Goal: Transaction & Acquisition: Purchase product/service

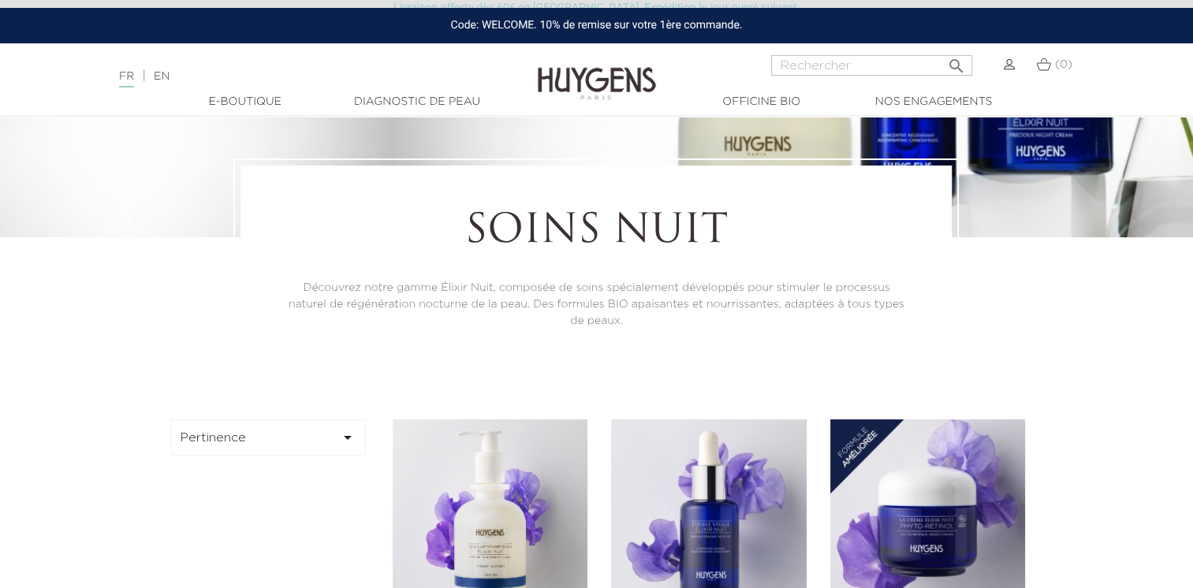
scroll to position [31, 0]
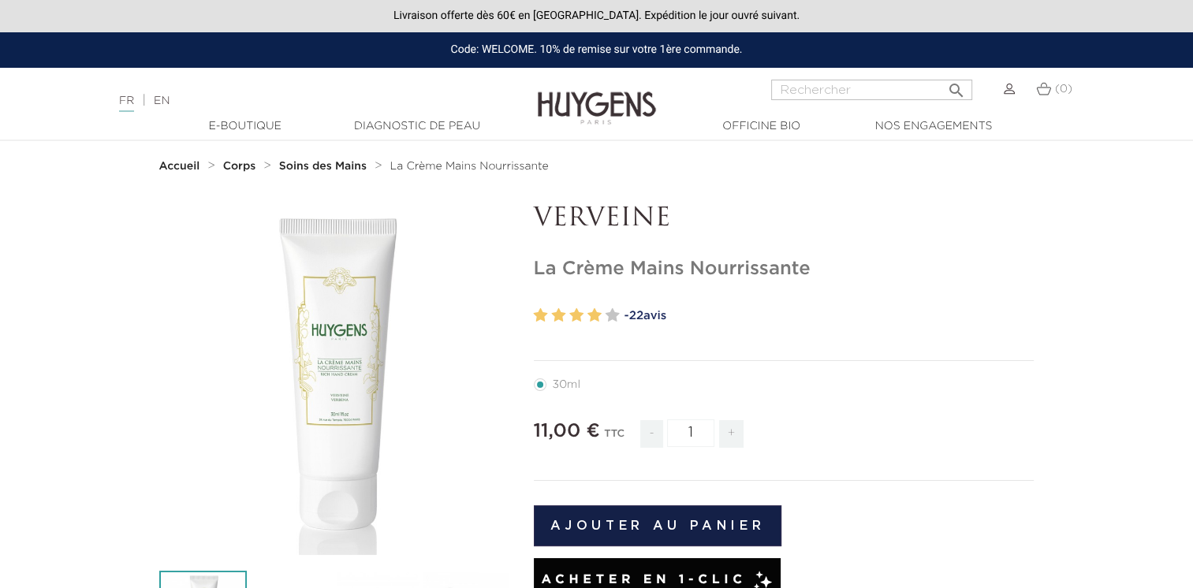
click at [650, 58] on div "Code: WELCOME. 10% de remise sur votre 1ère commande." at bounding box center [596, 49] width 1193 height 35
click at [629, 46] on div "Code: WELCOME. 10% de remise sur votre 1ère commande." at bounding box center [596, 49] width 1193 height 35
click at [1005, 91] on img at bounding box center [1008, 89] width 11 height 11
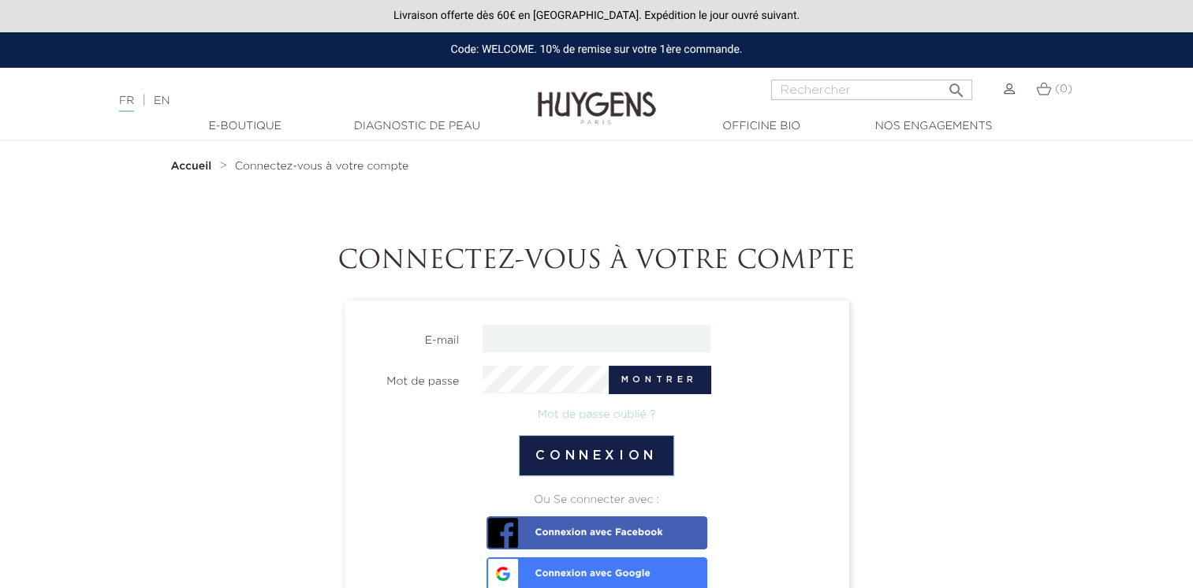
click at [609, 572] on span "Connexion avec Google" at bounding box center [570, 568] width 160 height 22
click at [653, 566] on link "Connexion avec Google" at bounding box center [596, 573] width 221 height 33
click at [1033, 358] on section "Connectez-vous à votre compte E-mail Mot de passe Montrer Mot de passe oublié ?…" at bounding box center [596, 455] width 875 height 417
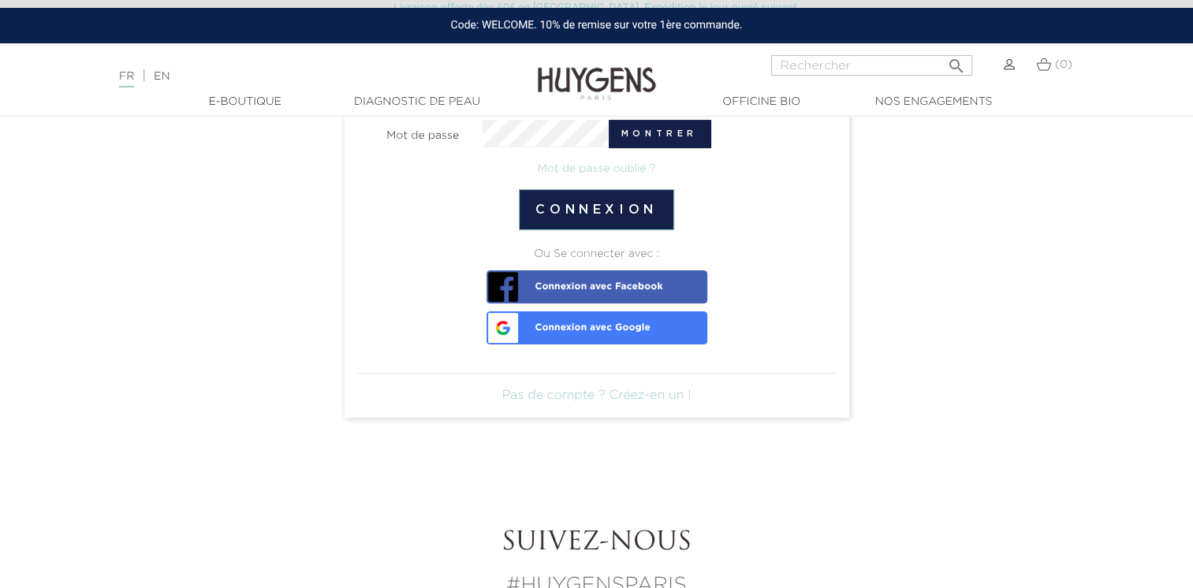
scroll to position [234, 0]
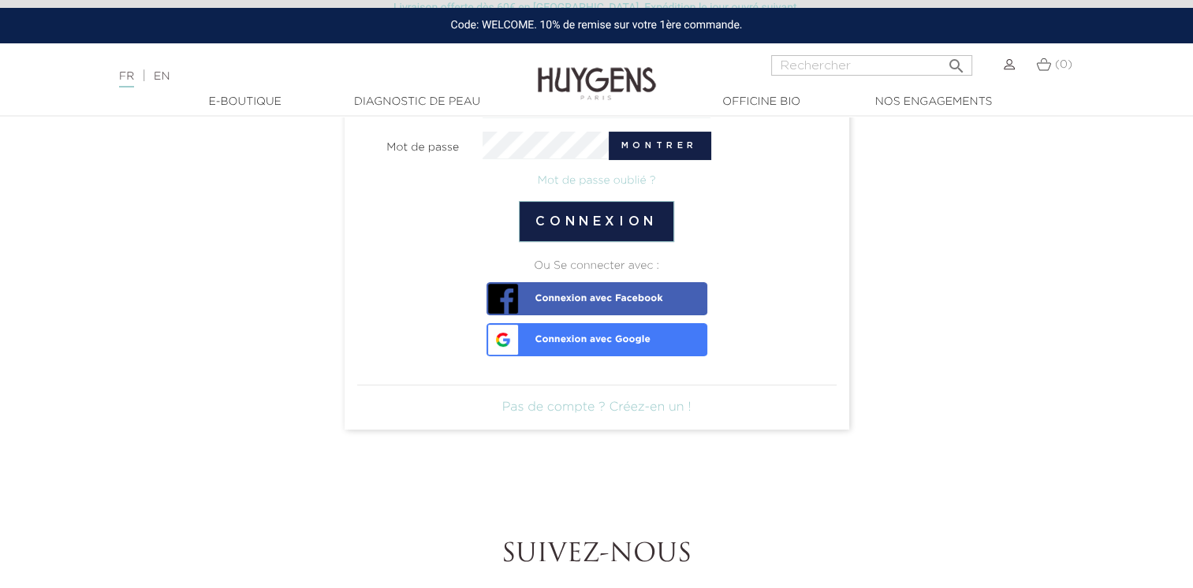
click at [652, 411] on link "Pas de compte ? Créez-en un !" at bounding box center [596, 407] width 189 height 13
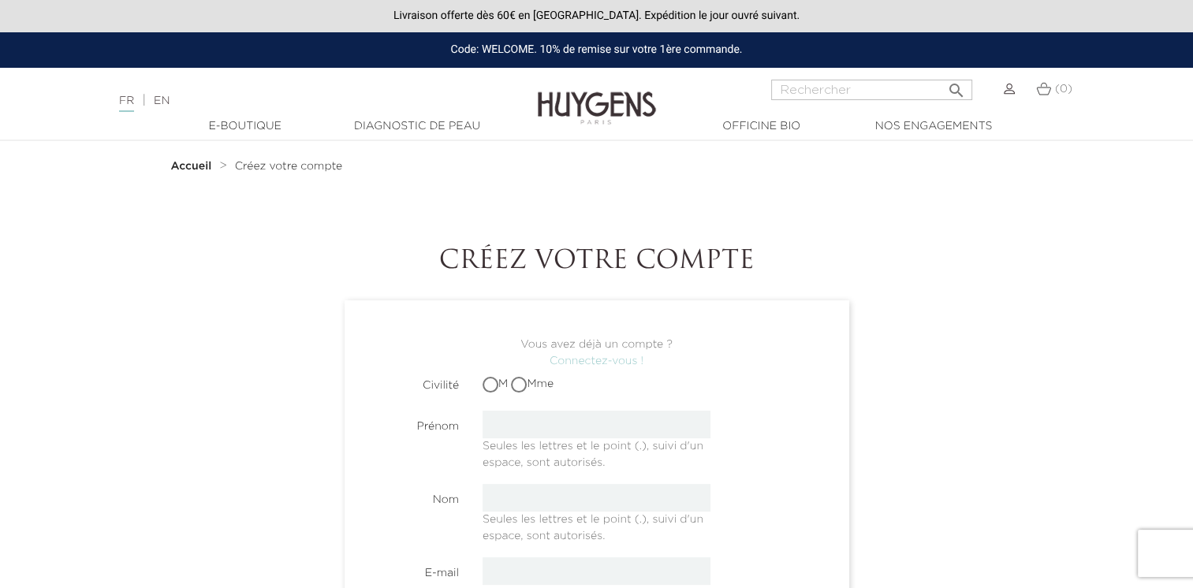
click at [545, 389] on label "Mme" at bounding box center [532, 384] width 43 height 17
click at [525, 389] on input "Mme" at bounding box center [520, 384] width 10 height 10
radio input "true"
click at [545, 420] on input "text" at bounding box center [596, 425] width 228 height 28
type input "ASSAFA"
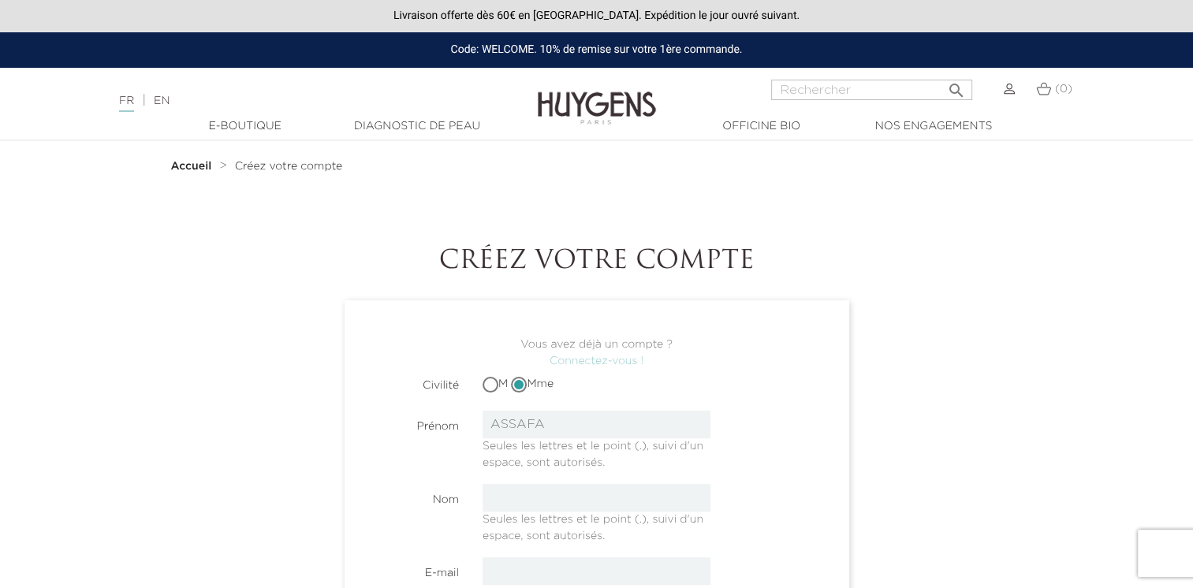
type input "EL KAIDI"
type input "[EMAIL_ADDRESS][DOMAIN_NAME]"
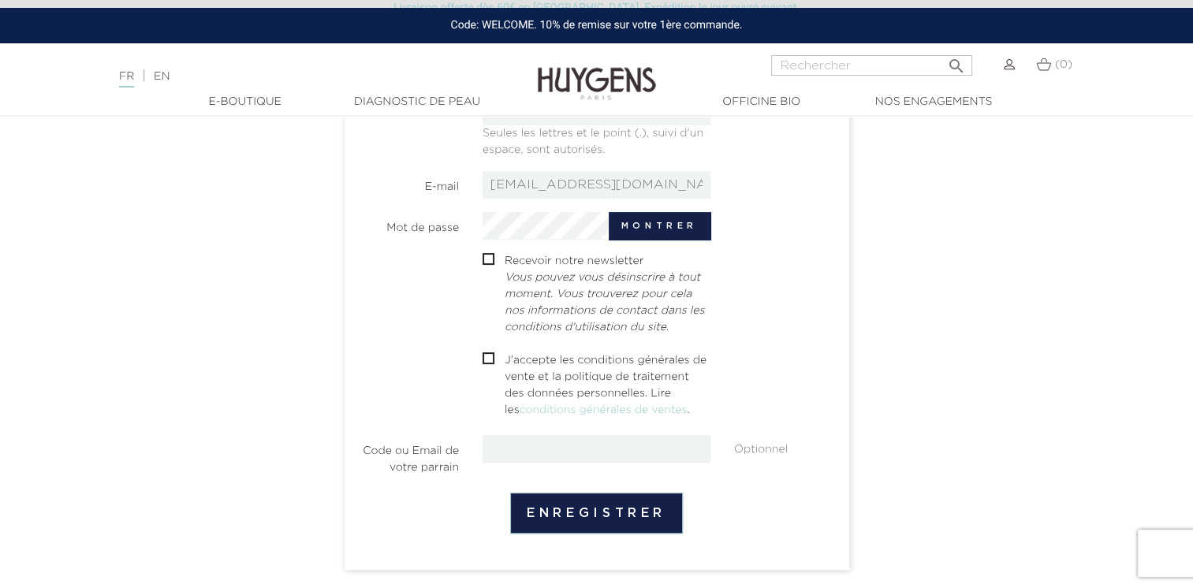
scroll to position [394, 0]
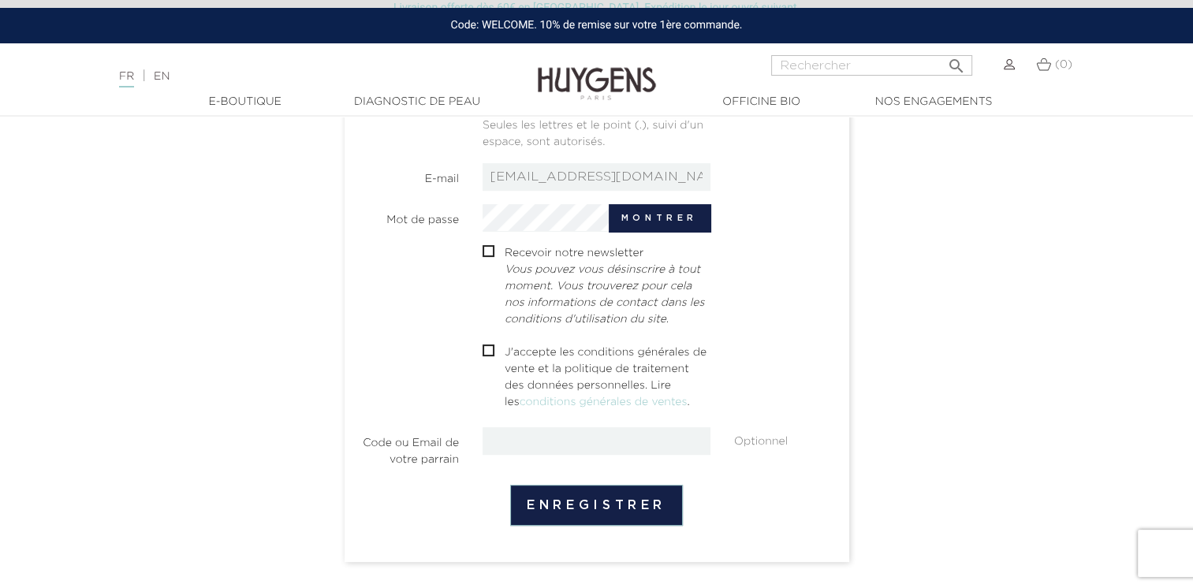
click at [530, 364] on p "J'accepte les conditions générales de vente et la politique de traitement des d…" at bounding box center [608, 377] width 206 height 66
click at [493, 355] on span "" at bounding box center [488, 350] width 12 height 12
click at [485, 351] on input "checkbox" at bounding box center [487, 353] width 10 height 10
checkbox input "true"
click at [555, 507] on button "Enregistrer" at bounding box center [596, 505] width 173 height 41
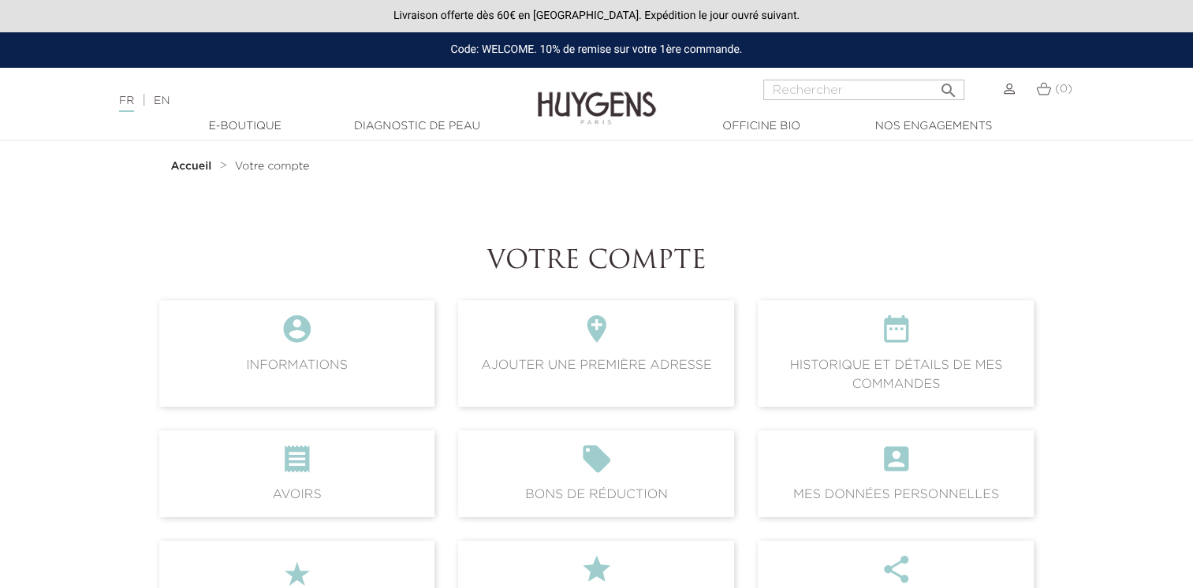
click at [666, 333] on icon "" at bounding box center [596, 334] width 251 height 43
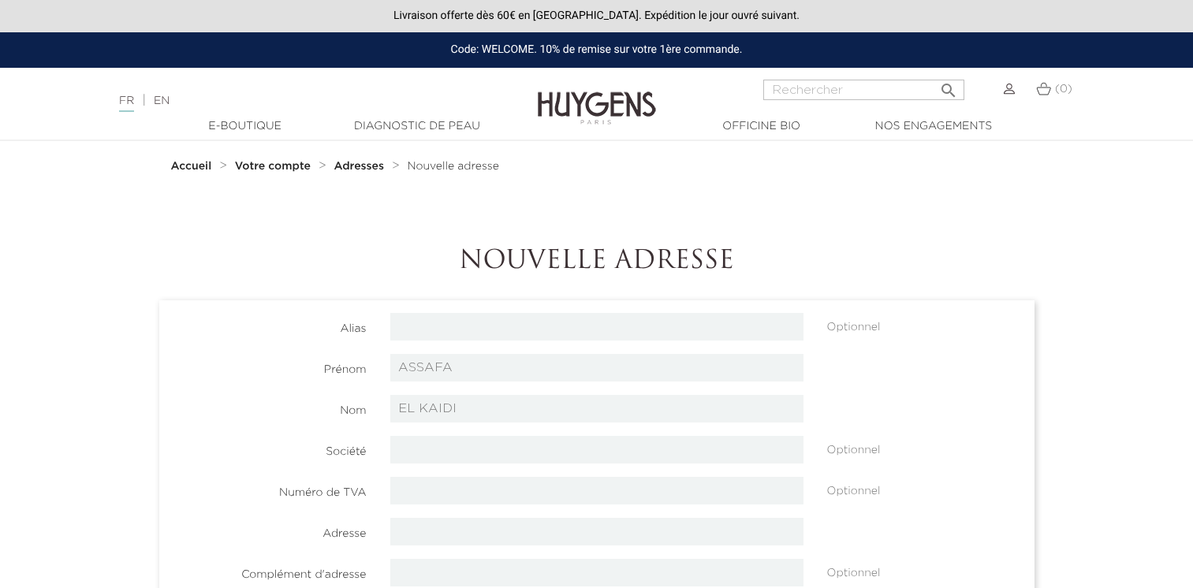
select select "8"
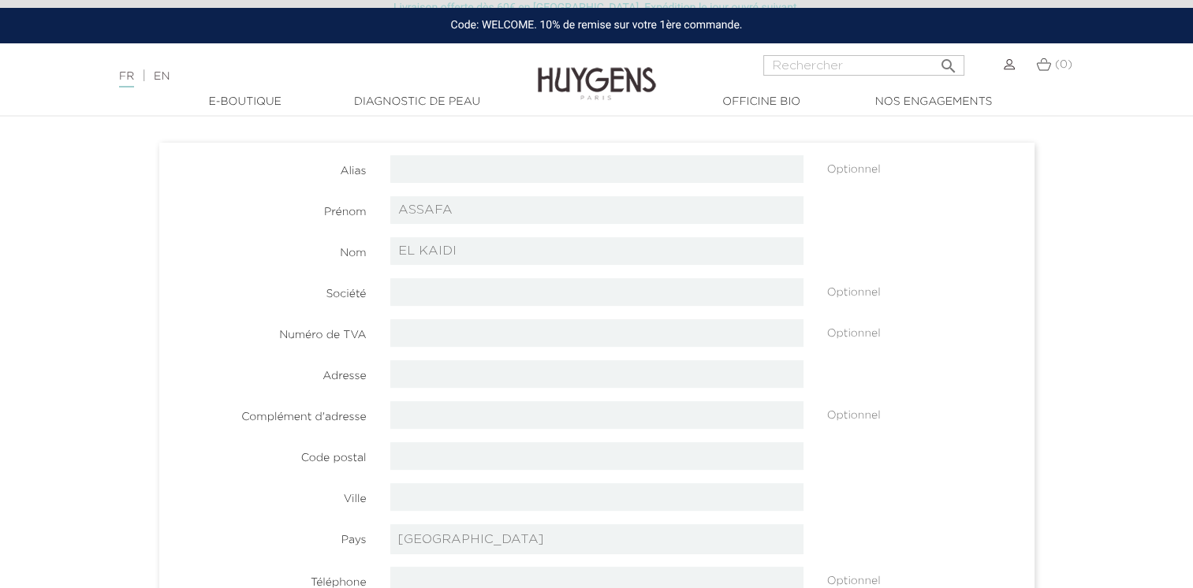
scroll to position [183, 0]
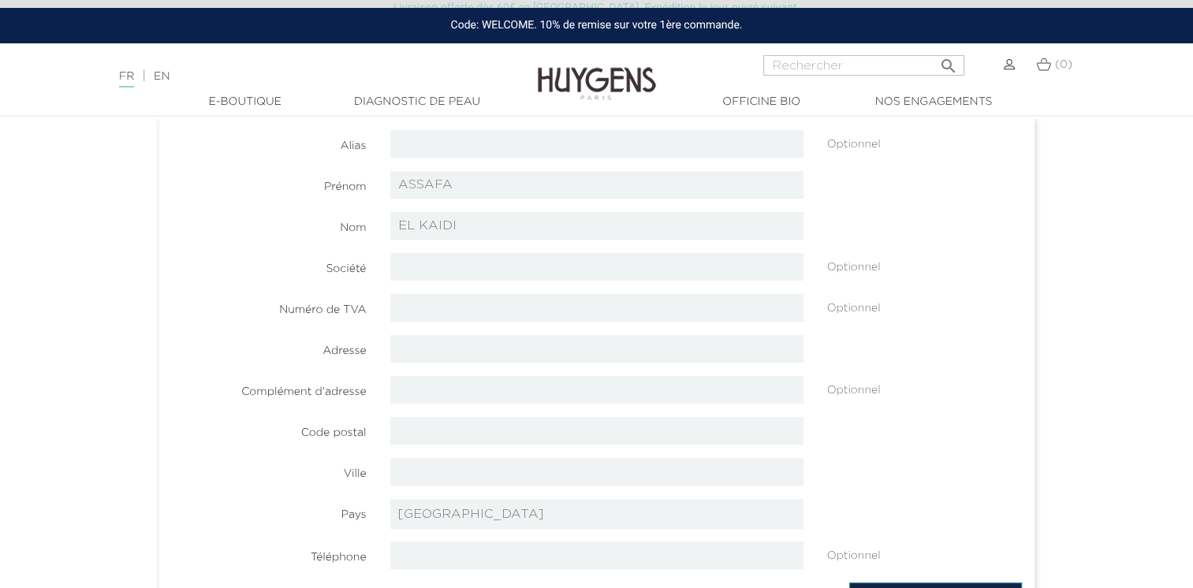
click at [541, 143] on input "text" at bounding box center [596, 144] width 413 height 28
type input "home"
click at [431, 352] on input "text" at bounding box center [596, 349] width 413 height 28
type input "[STREET_ADDRESS]"
type input "75012"
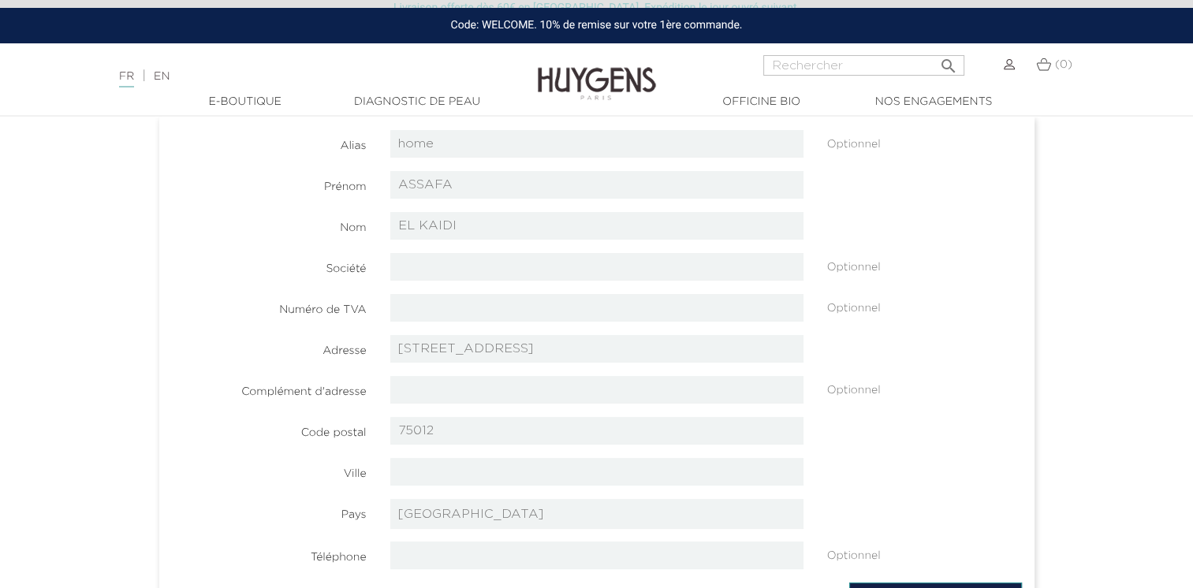
type input "PARIS"
select select "152"
type input "0758349710"
click at [437, 521] on select "-- veuillez choisir -- Afghanistan Afrique Du Sud Albanie Algérie Allemagne And…" at bounding box center [596, 514] width 413 height 30
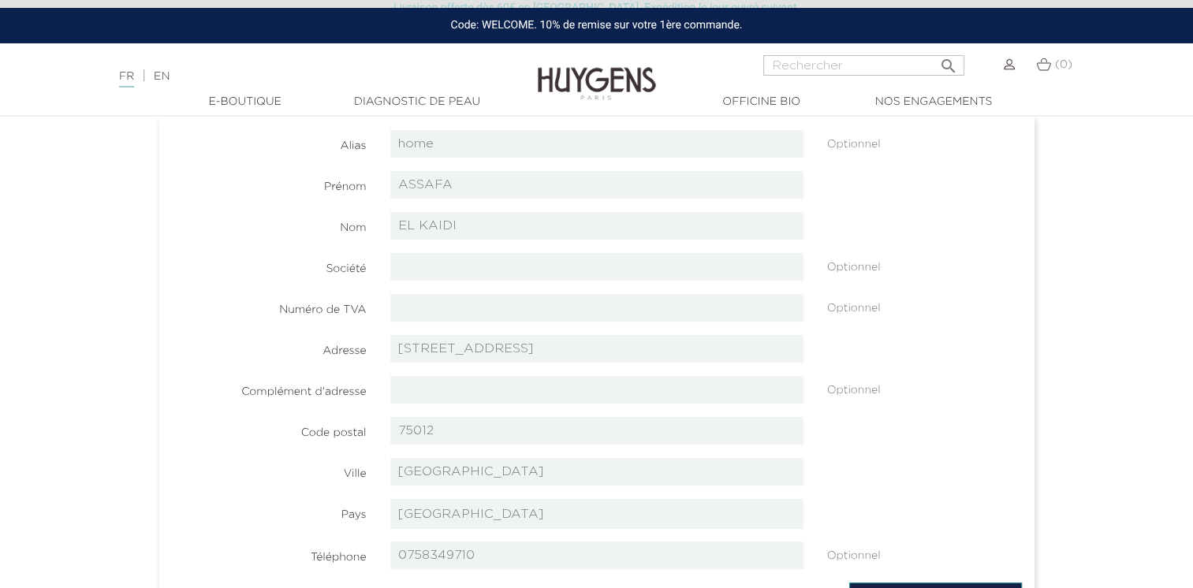
click at [423, 514] on select "-- veuillez choisir -- Afghanistan Afrique Du Sud Albanie Algérie Allemagne And…" at bounding box center [596, 514] width 413 height 30
select select "8"
click at [390, 499] on select "-- veuillez choisir -- Afghanistan Afrique Du Sud Albanie Algérie Allemagne And…" at bounding box center [596, 514] width 413 height 30
select select "8"
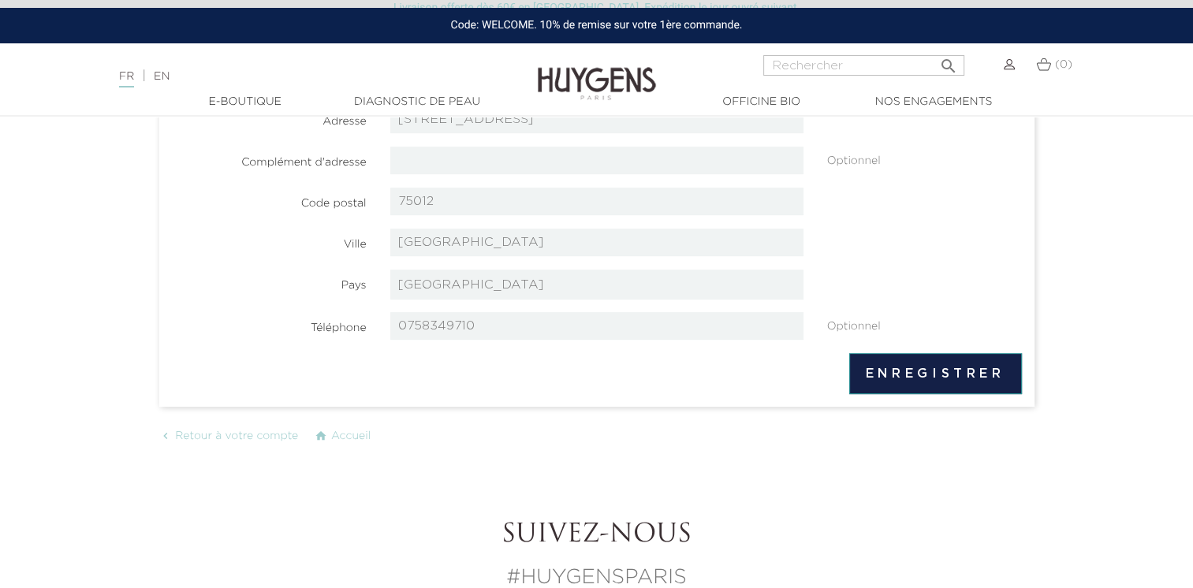
scroll to position [415, 0]
click at [905, 372] on button "Enregistrer" at bounding box center [935, 371] width 173 height 41
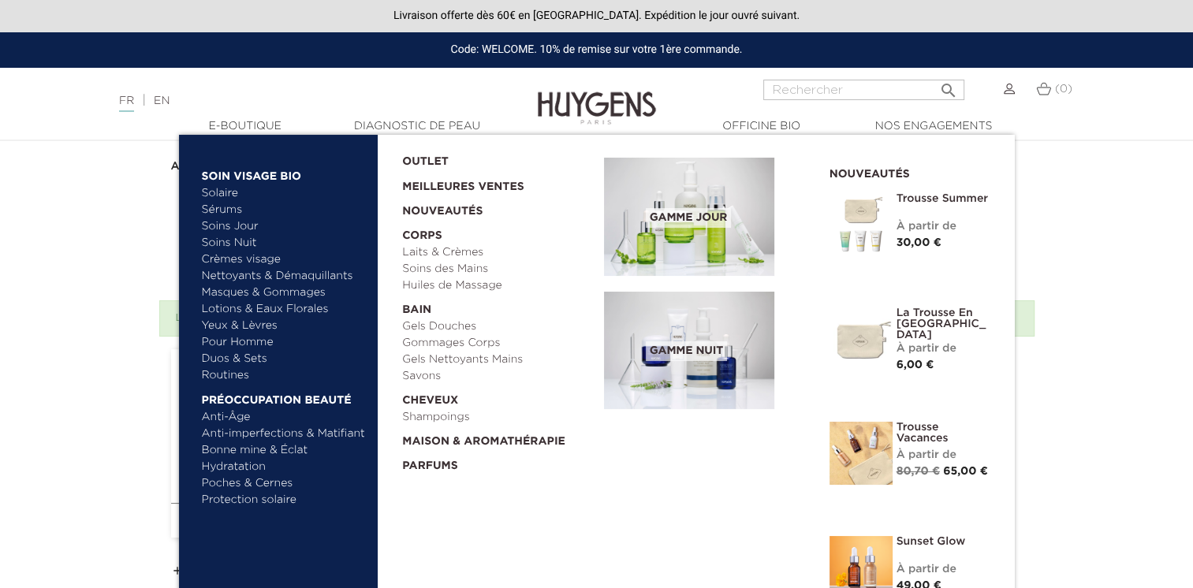
click at [262, 121] on link "  E-Boutique" at bounding box center [245, 126] width 158 height 17
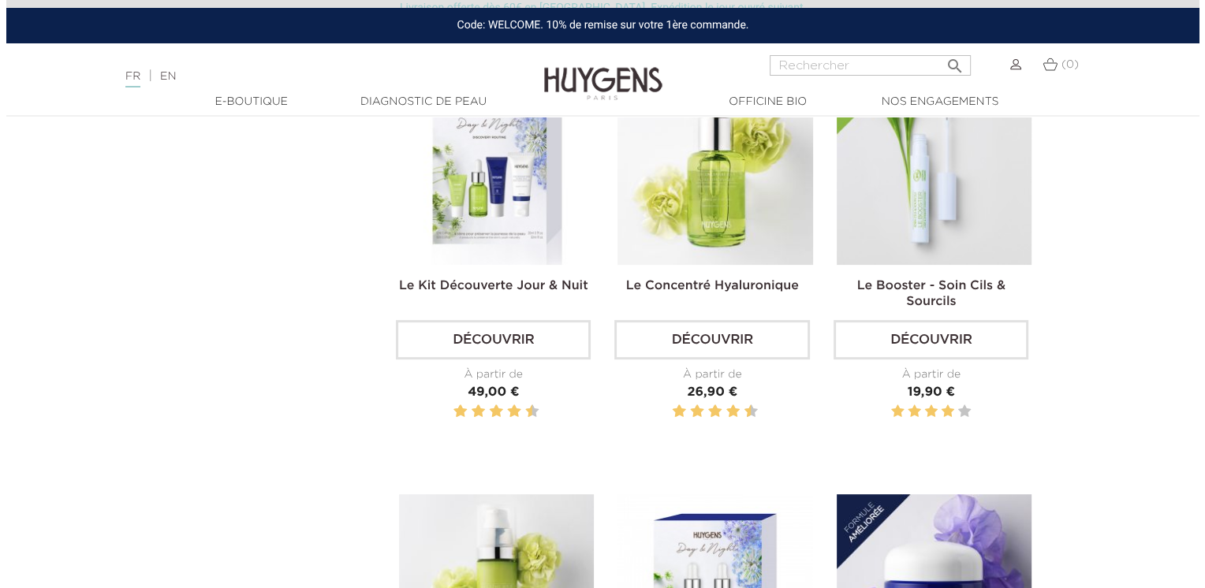
scroll to position [1029, 0]
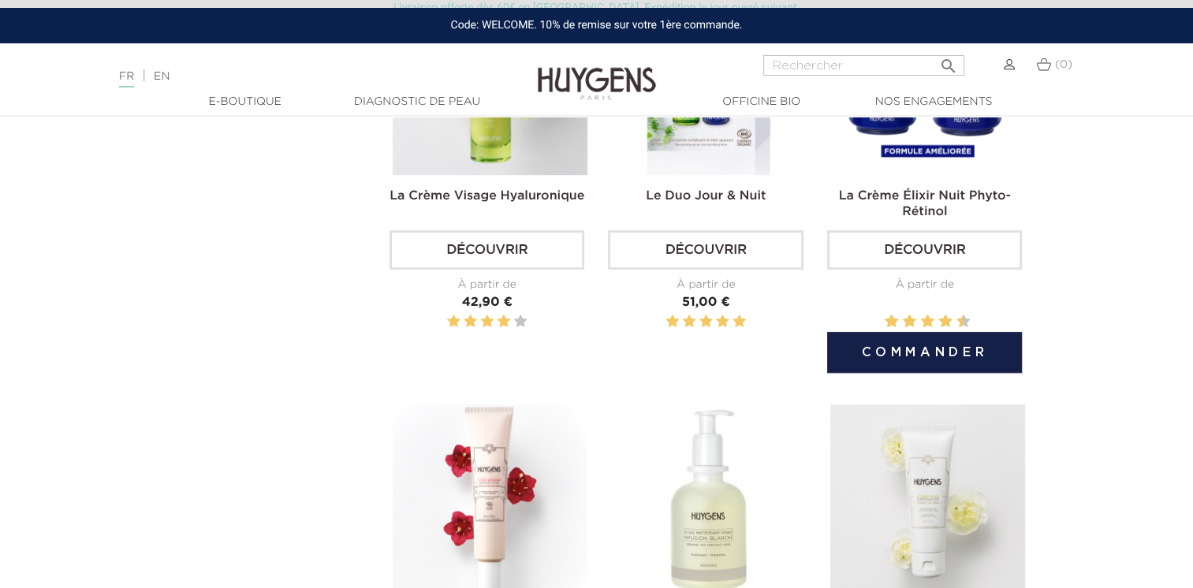
click at [918, 337] on button "Commander" at bounding box center [924, 352] width 195 height 41
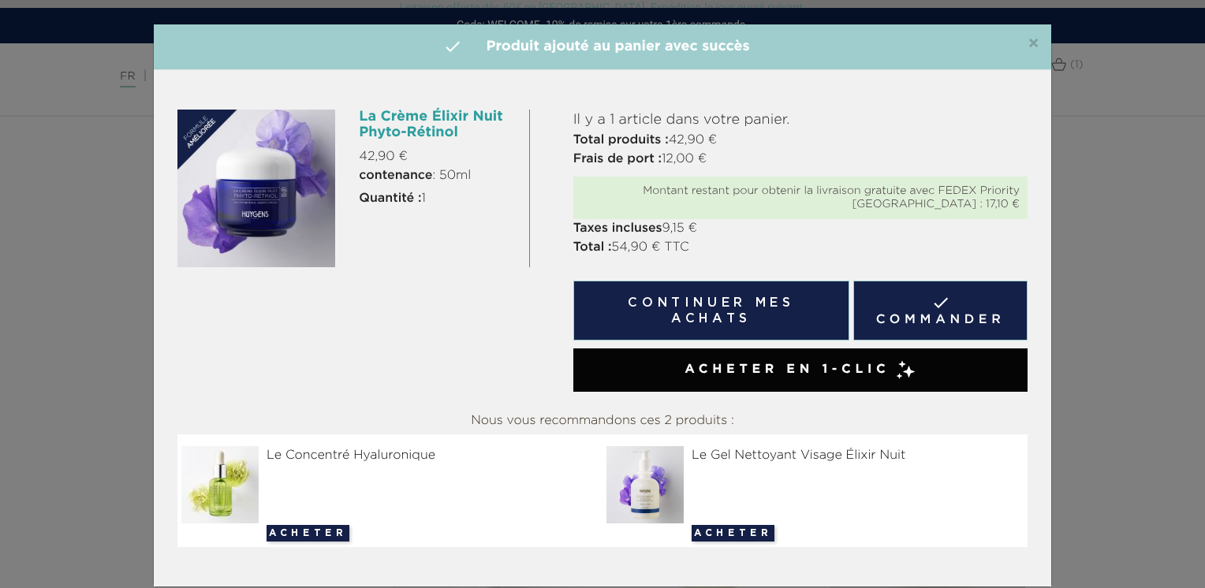
click at [916, 314] on link " Commander" at bounding box center [940, 311] width 174 height 60
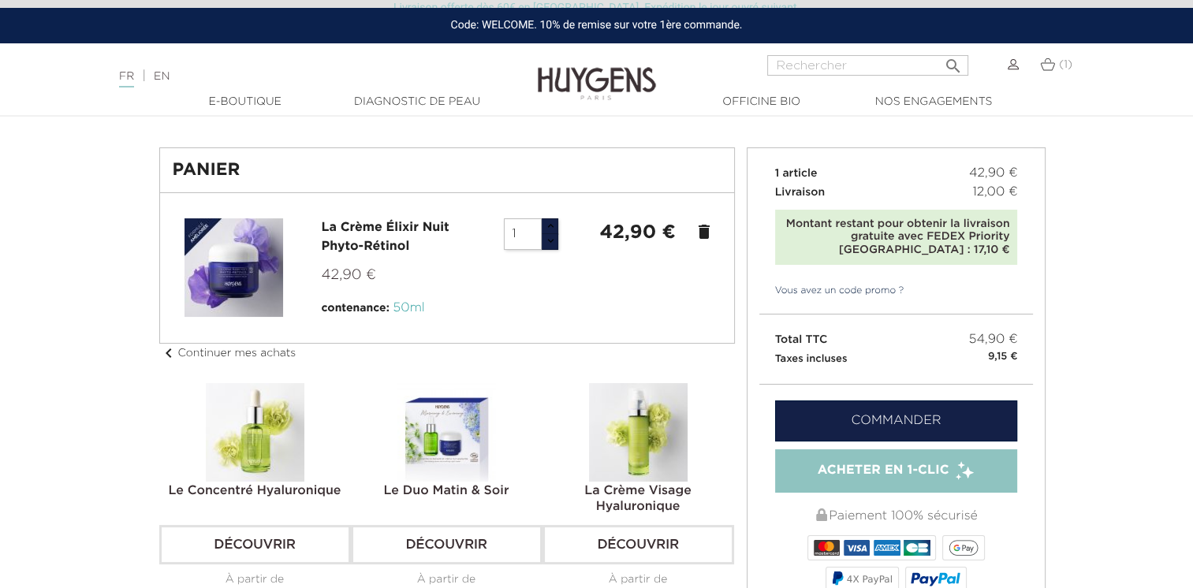
scroll to position [69, 0]
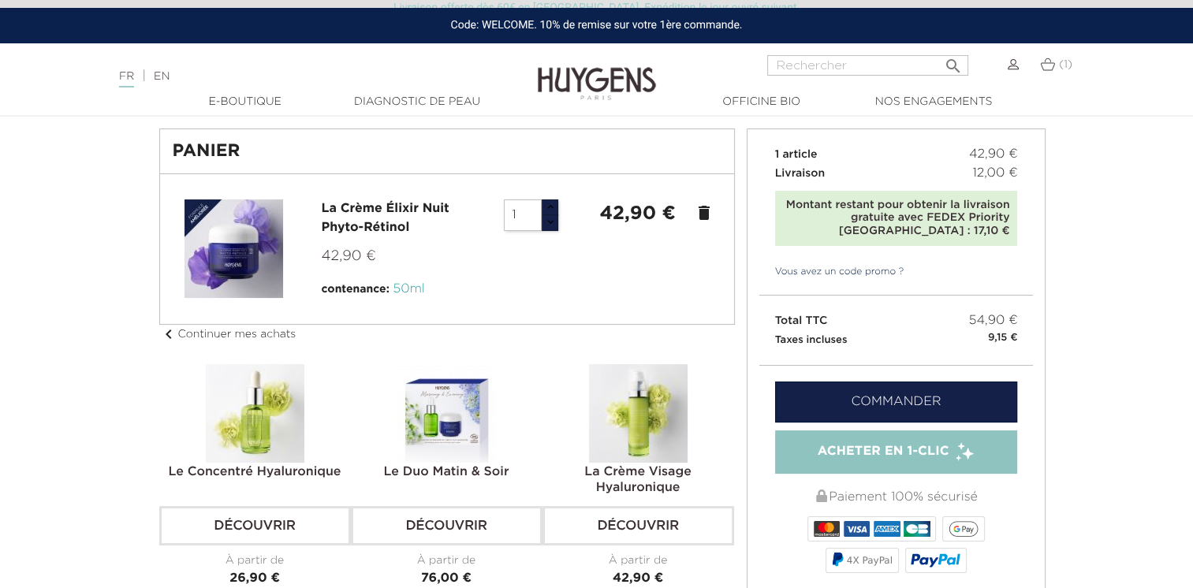
click at [834, 400] on link "Commander" at bounding box center [896, 402] width 243 height 41
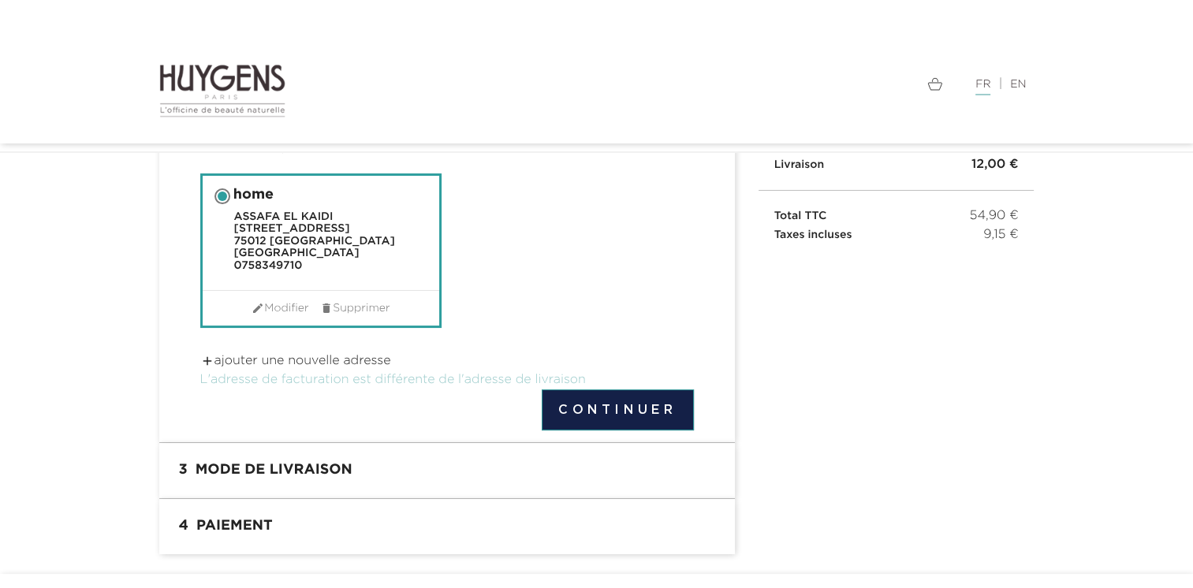
scroll to position [188, 0]
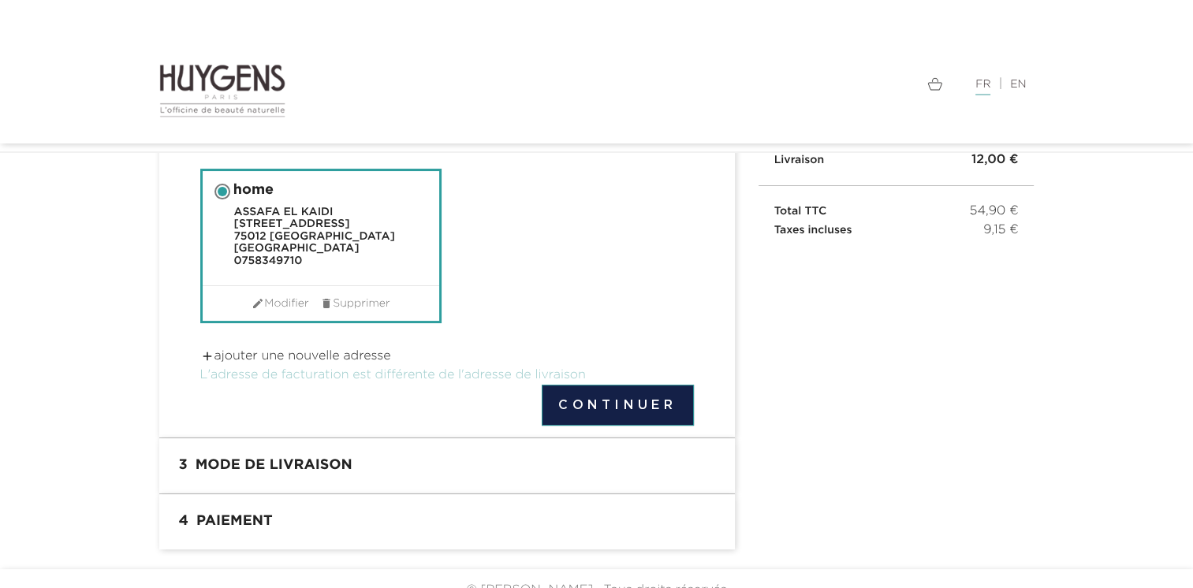
click at [590, 397] on button "Continuer" at bounding box center [618, 405] width 152 height 41
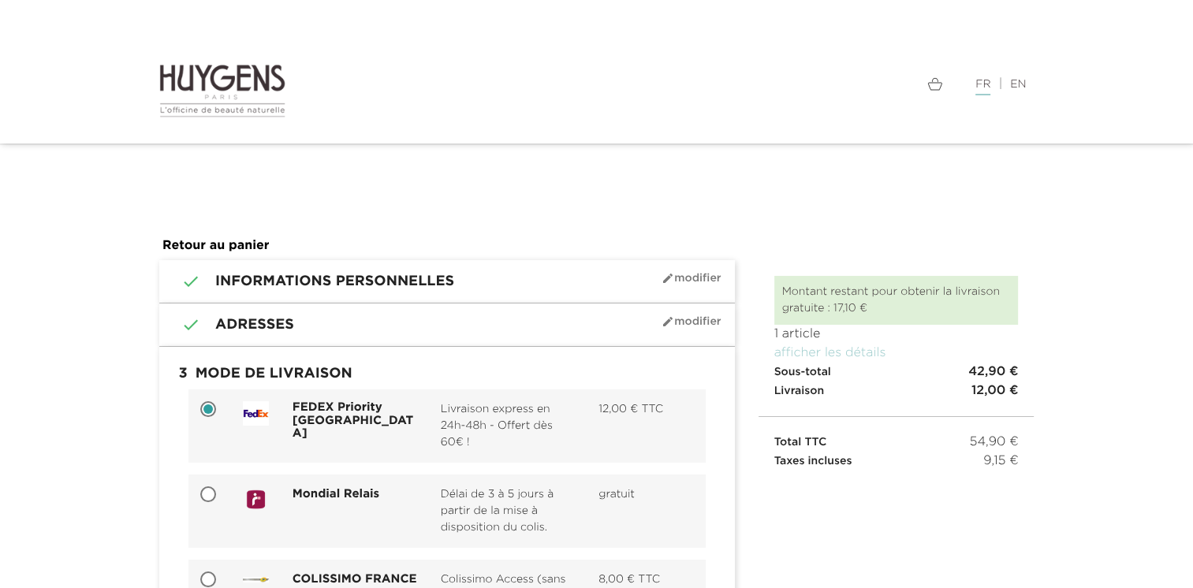
click at [208, 497] on input "Mondial Relais Délai de 3 à 5 jours à partir de la mise à disposition du colis.…" at bounding box center [210, 496] width 16 height 16
radio input "true"
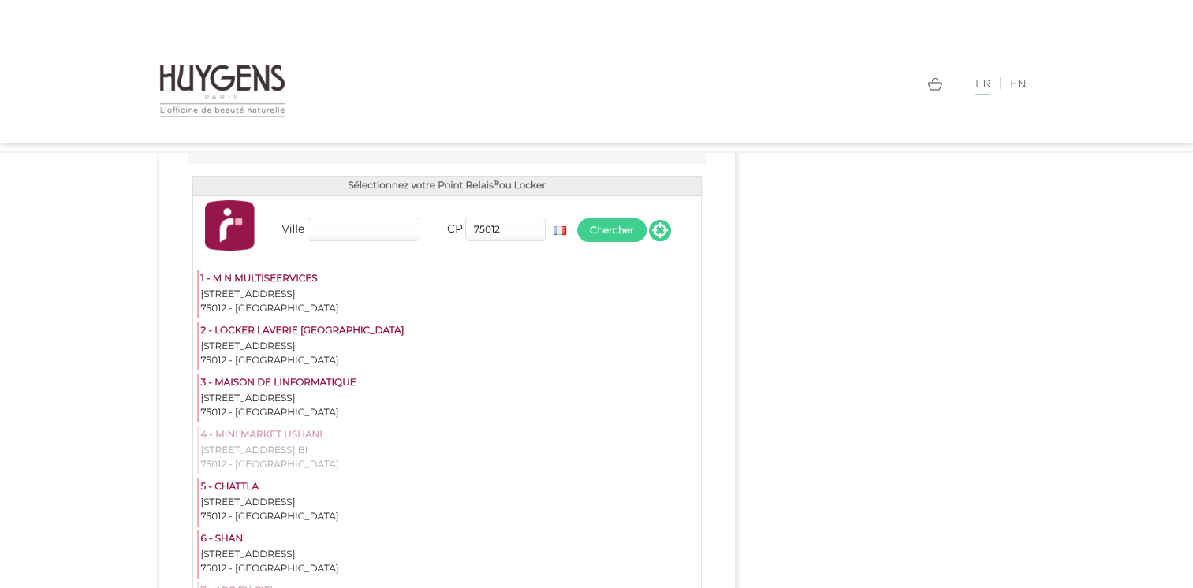
click at [329, 226] on input "Ville" at bounding box center [363, 230] width 112 height 24
click at [634, 223] on button "Chercher" at bounding box center [611, 230] width 69 height 24
click at [661, 227] on span at bounding box center [660, 231] width 20 height 20
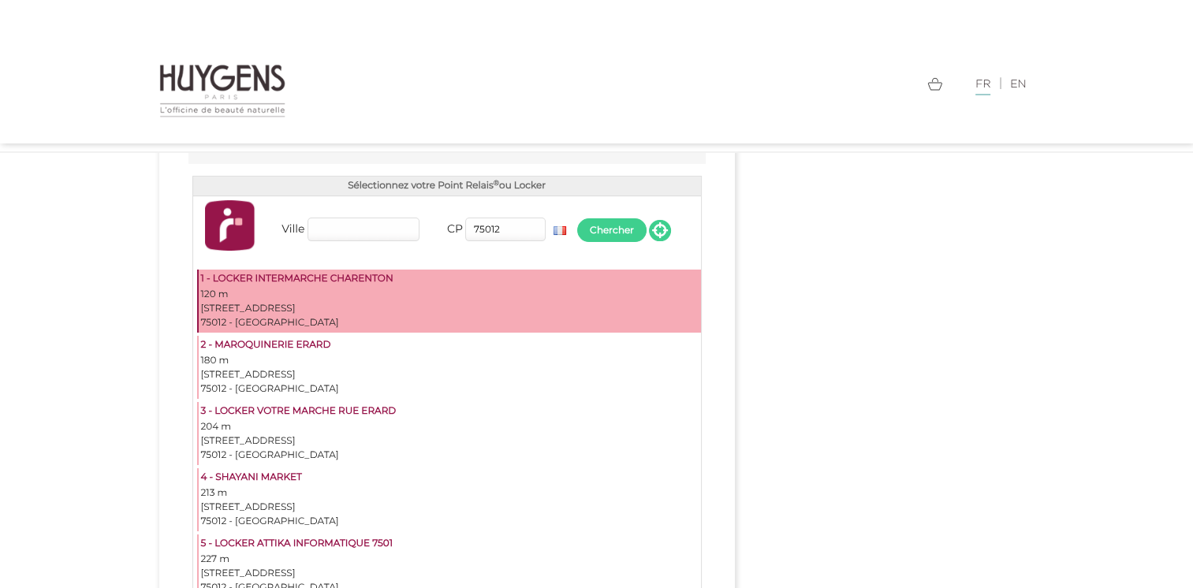
click at [251, 307] on div "163 RUE DE CHARENTON" at bounding box center [449, 309] width 497 height 14
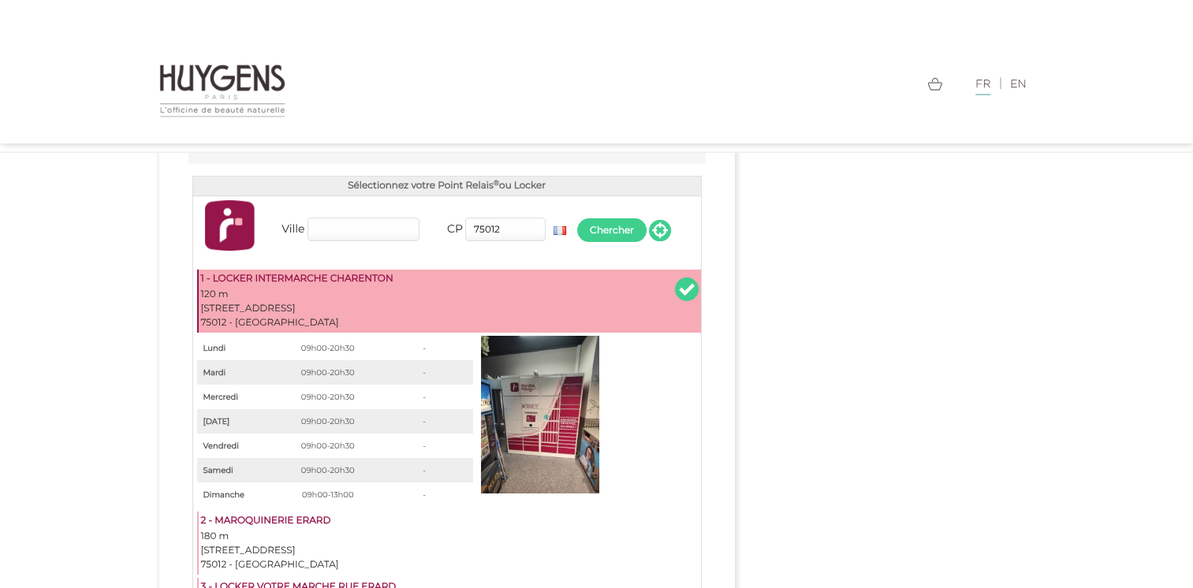
click at [337, 438] on td "09h00-20h30" at bounding box center [328, 446] width 97 height 24
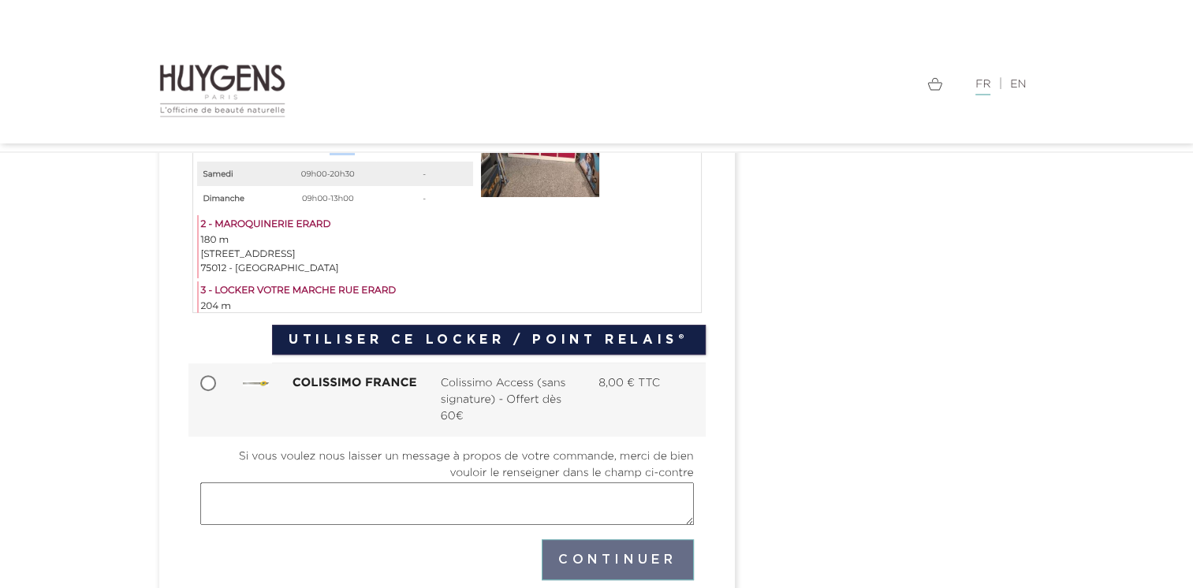
scroll to position [598, 0]
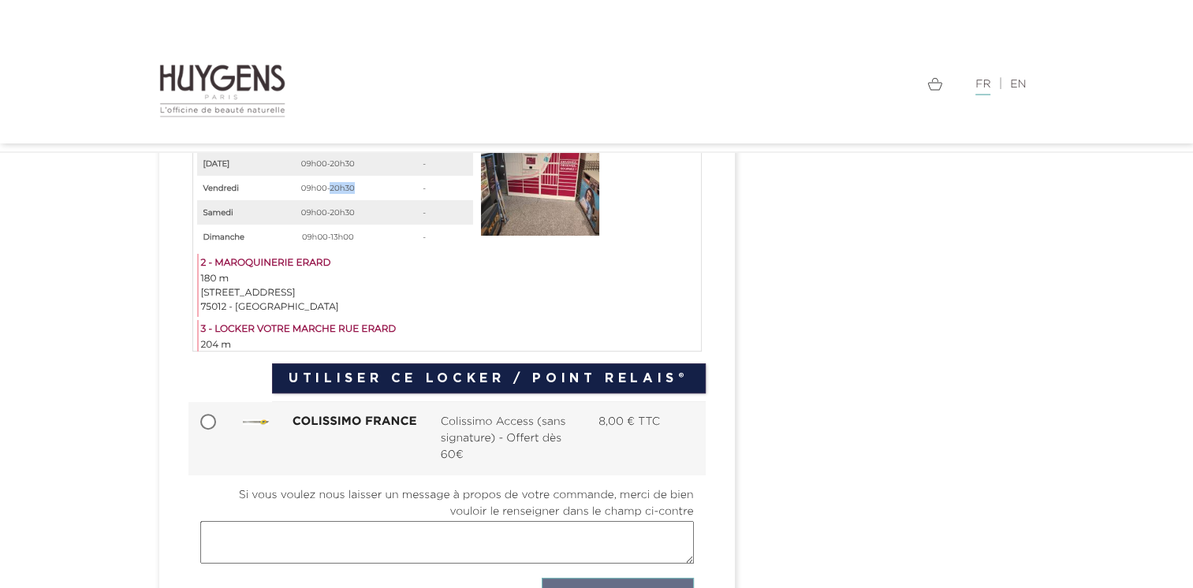
click at [592, 370] on button "Utiliser ce Locker / Point Relais®" at bounding box center [488, 378] width 433 height 30
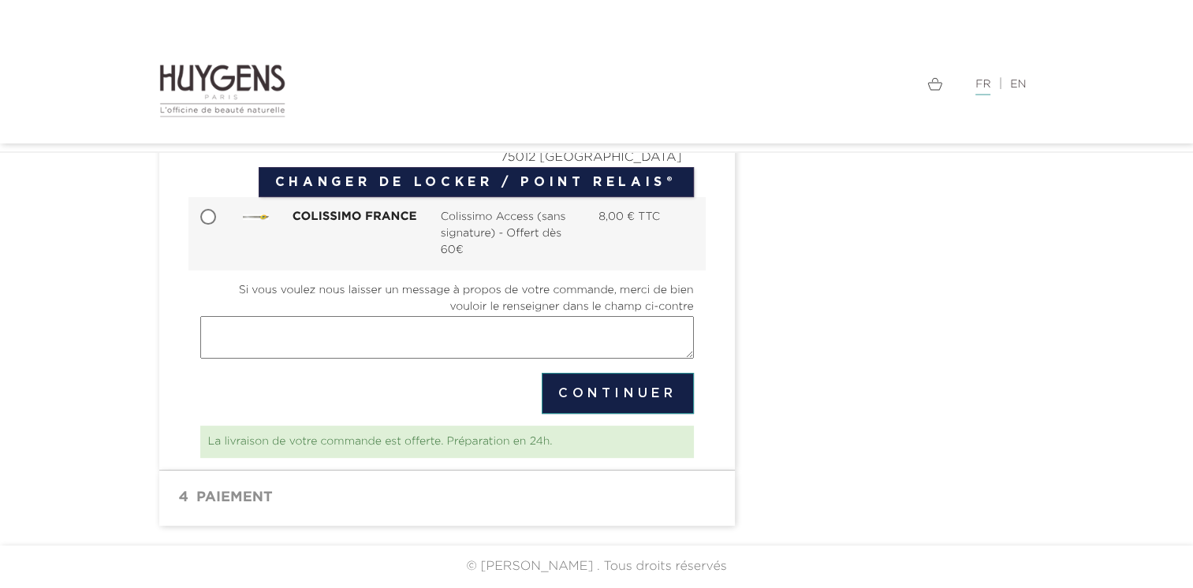
scroll to position [162, 0]
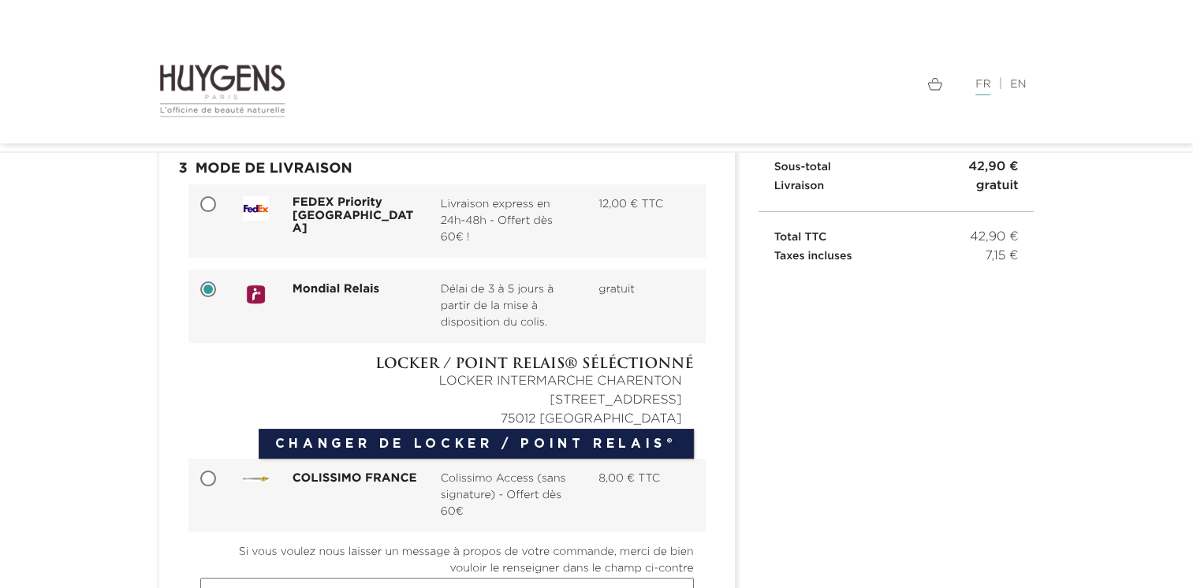
drag, startPoint x: 1168, startPoint y: 295, endPoint x: 1204, endPoint y: 327, distance: 48.0
click at [1192, 327] on html "Langue : FR | EN Français English  Rechercher (1)  " at bounding box center [596, 132] width 1193 height 588
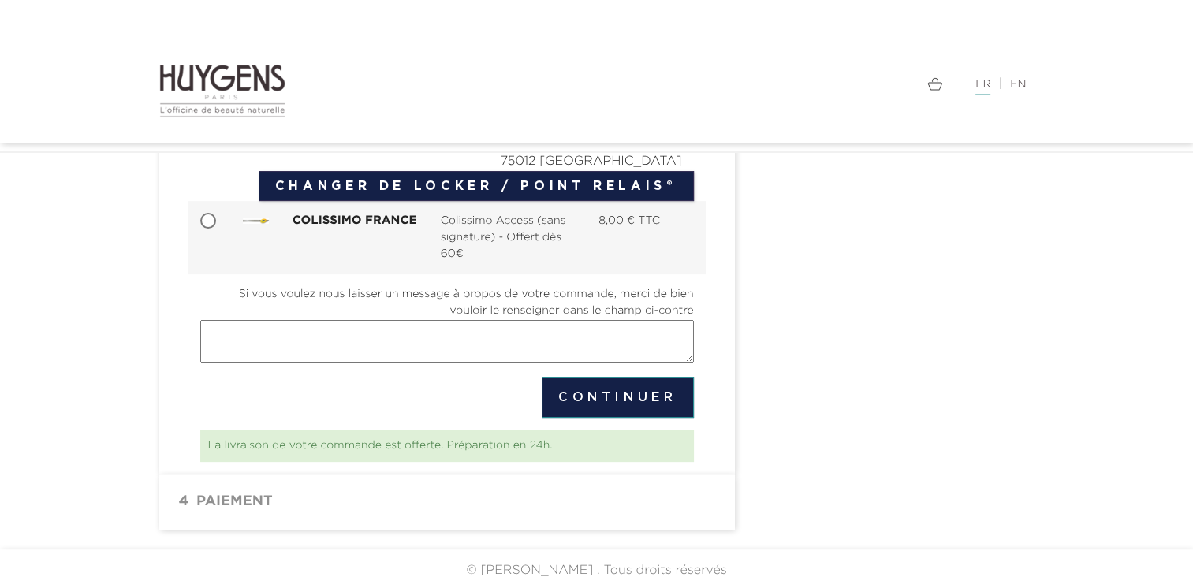
click at [635, 393] on button "Continuer" at bounding box center [618, 397] width 152 height 41
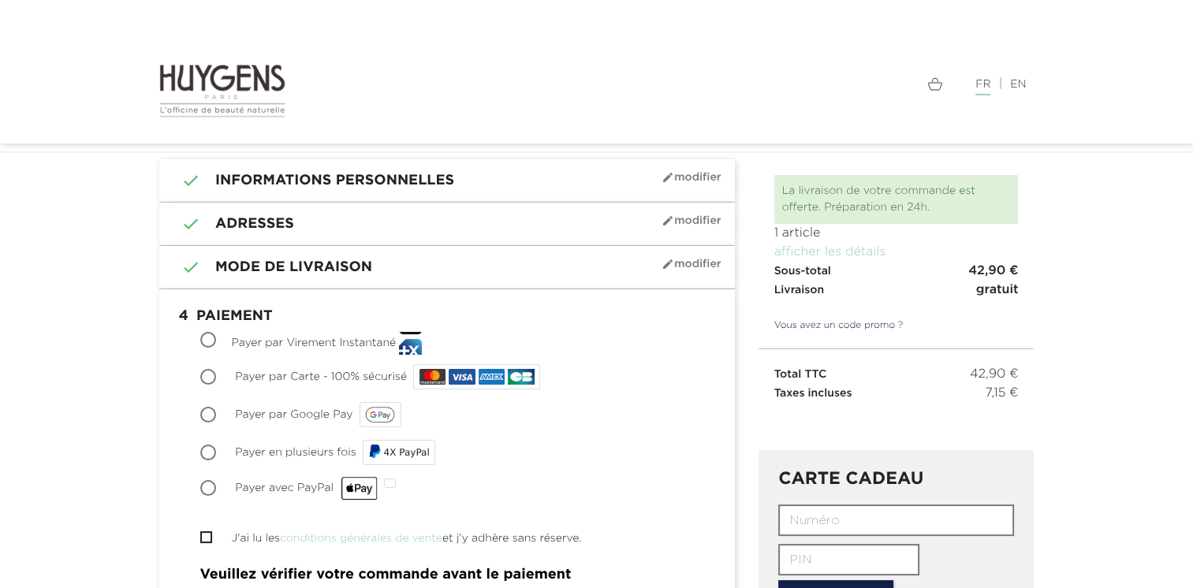
scroll to position [54, 0]
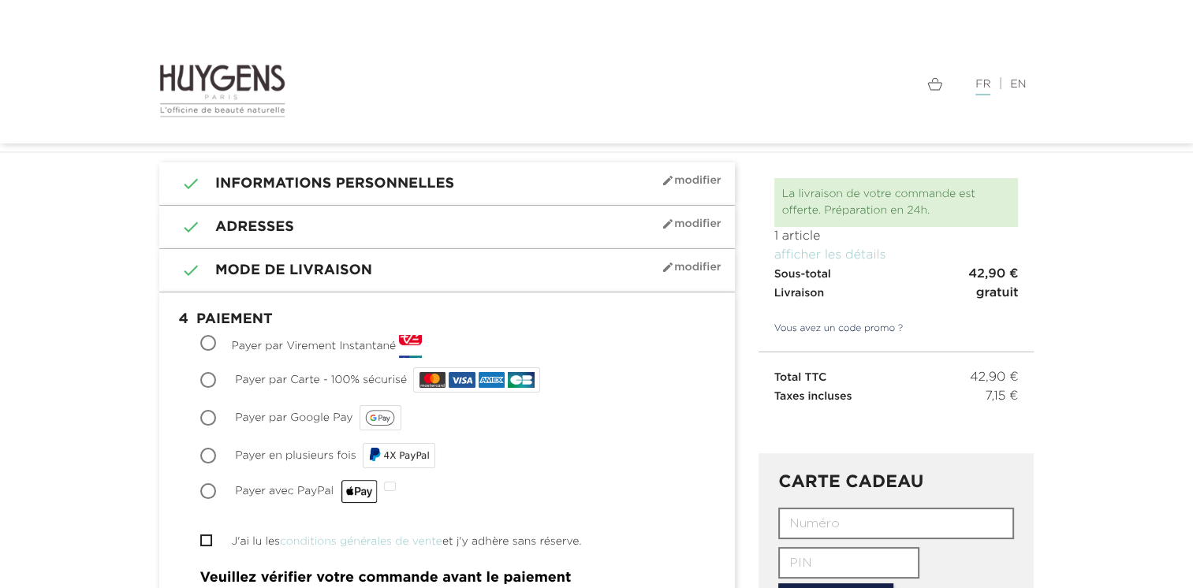
click at [851, 326] on link "Vous avez un code promo ?" at bounding box center [830, 329] width 145 height 14
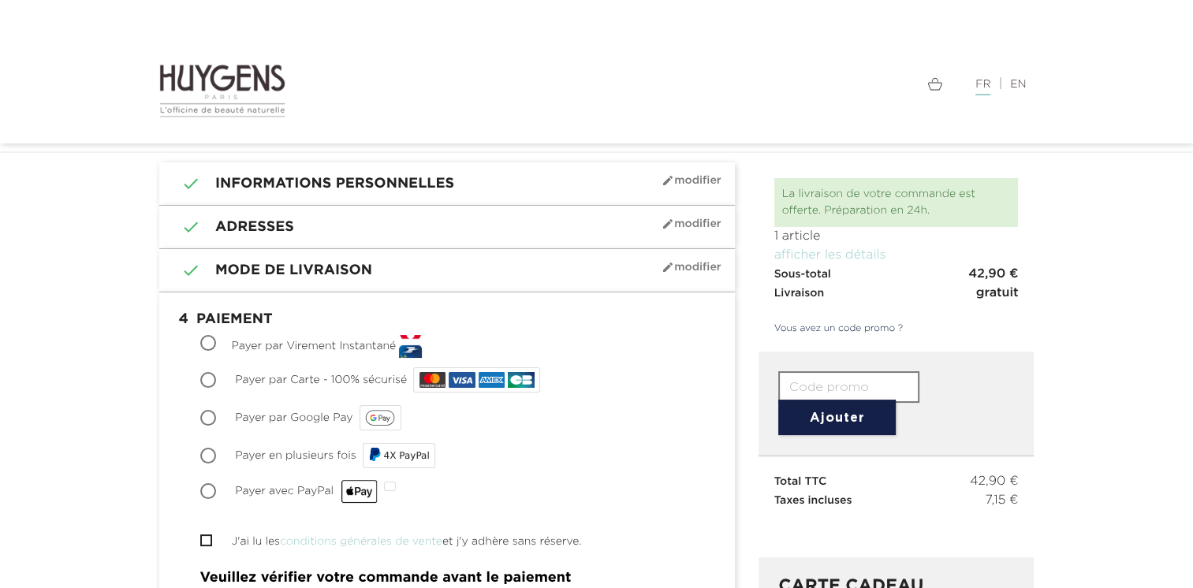
click at [817, 387] on input "text" at bounding box center [848, 387] width 141 height 32
type input "welcome"
click at [832, 404] on button "Ajouter" at bounding box center [836, 417] width 117 height 35
click at [837, 412] on button "Ajouter" at bounding box center [836, 417] width 117 height 35
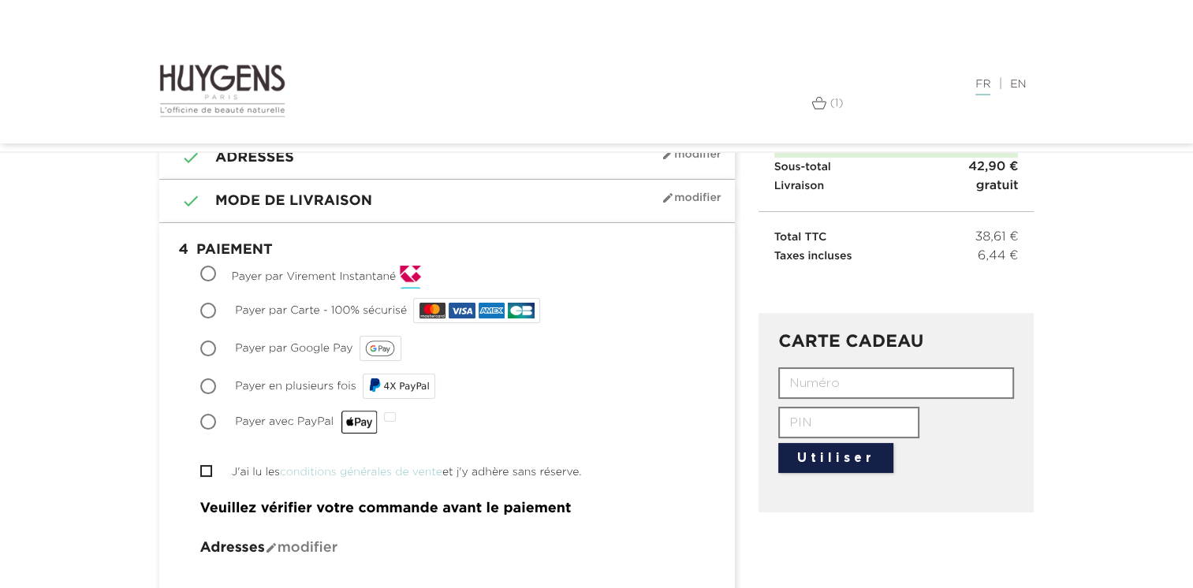
scroll to position [120, 0]
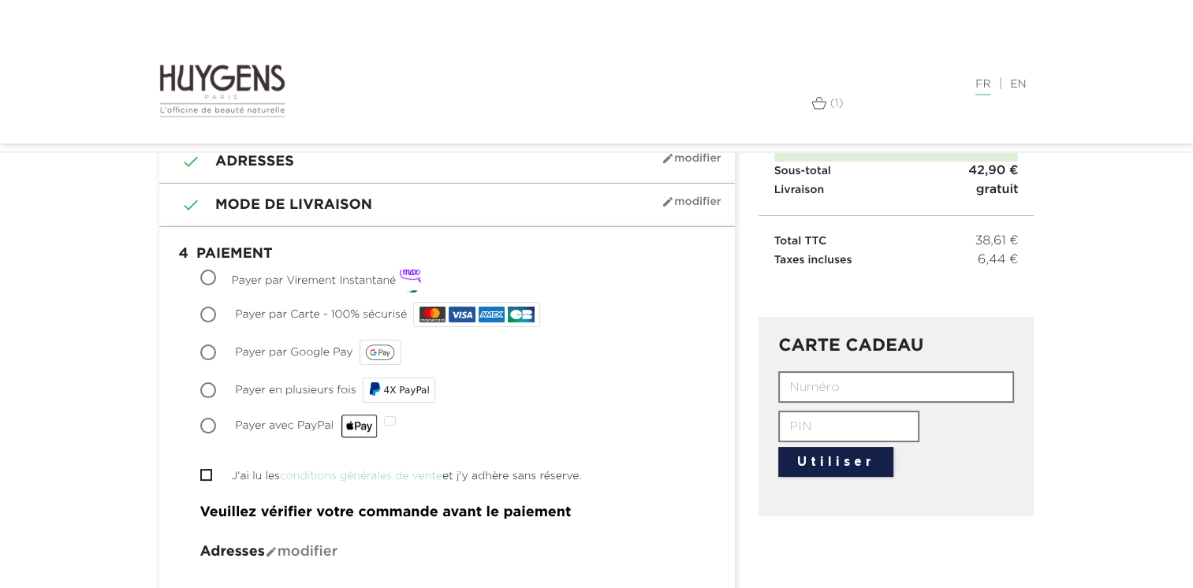
click at [271, 309] on span "Payer par Carte - 100% sécurisé" at bounding box center [321, 314] width 172 height 11
click at [218, 308] on input "Payer par Carte - 100% sécurisé" at bounding box center [210, 316] width 16 height 16
radio input "true"
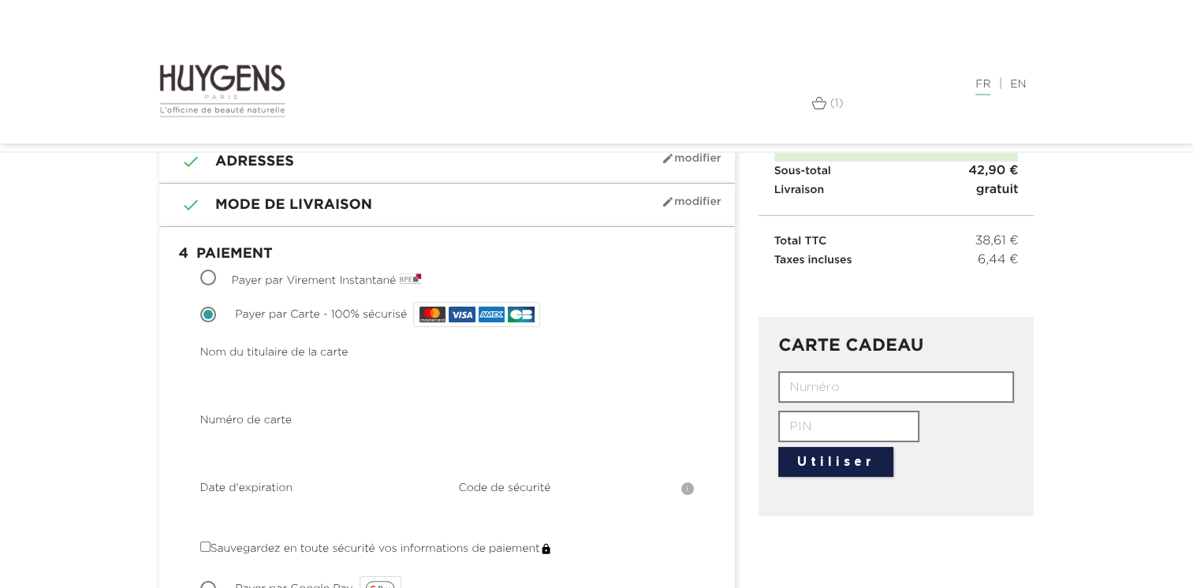
scroll to position [0, 0]
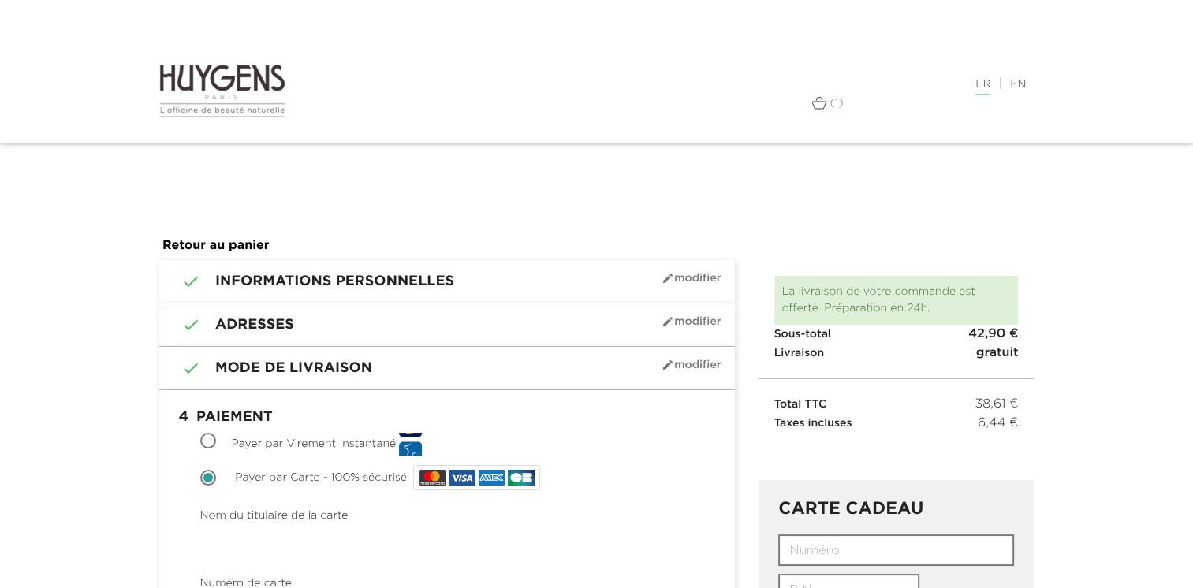
click at [829, 300] on div "La livraison de votre commande est offerte. Préparation en 24h." at bounding box center [896, 300] width 244 height 49
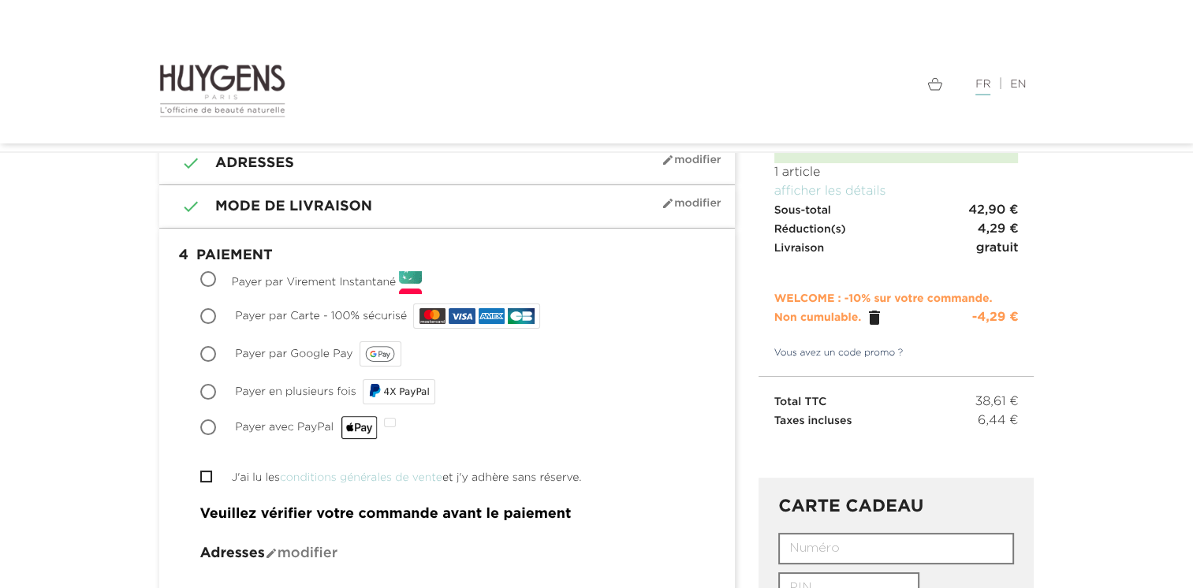
scroll to position [83, 0]
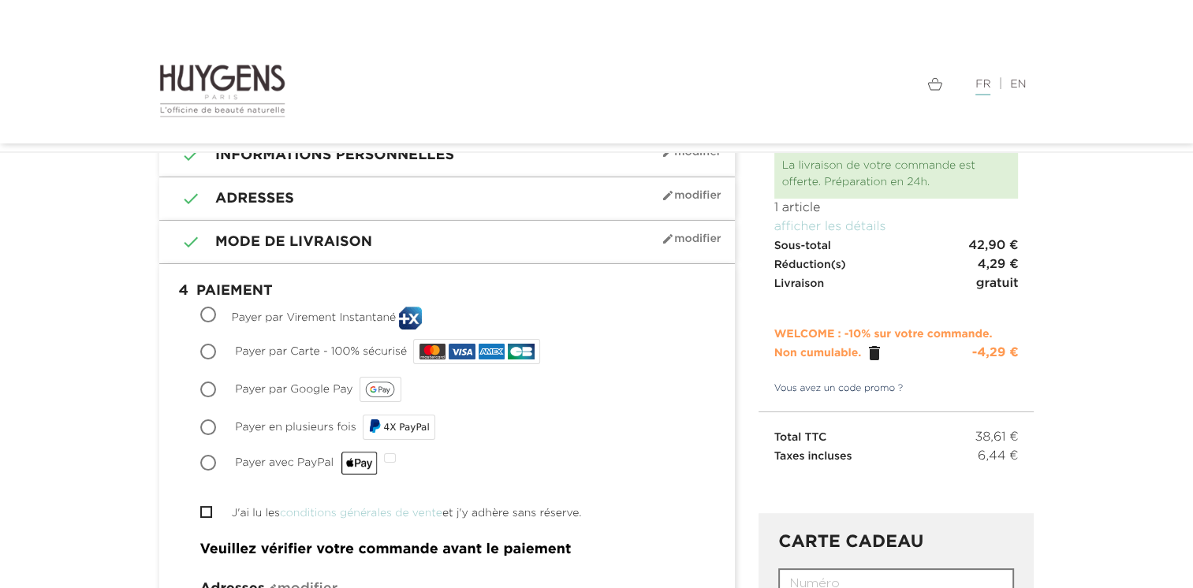
click at [858, 389] on link "Vous avez un code promo ?" at bounding box center [830, 389] width 145 height 14
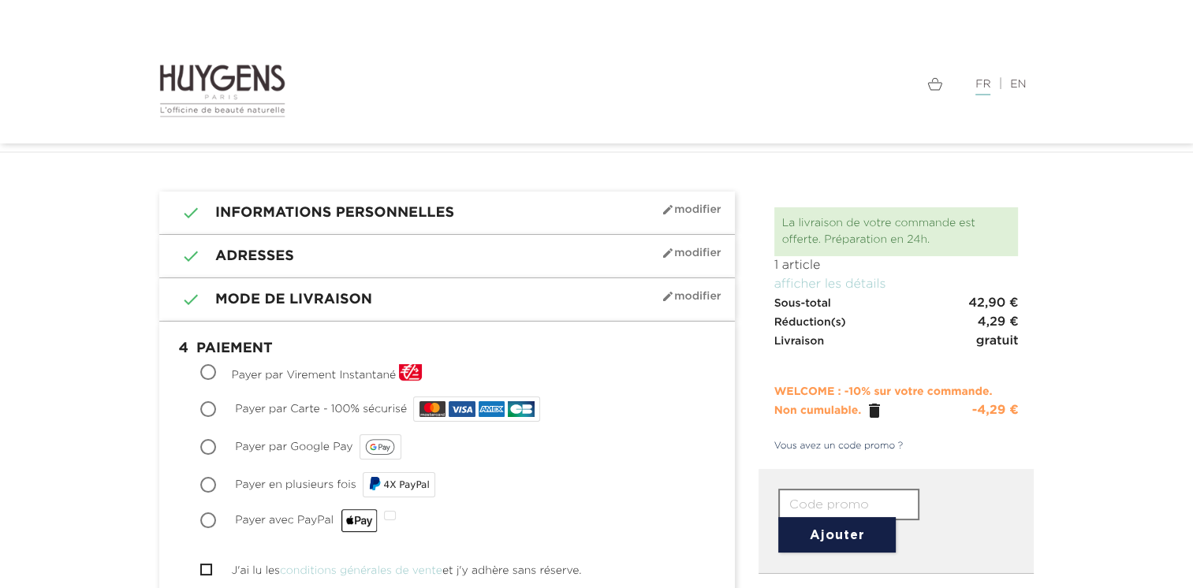
scroll to position [19, 0]
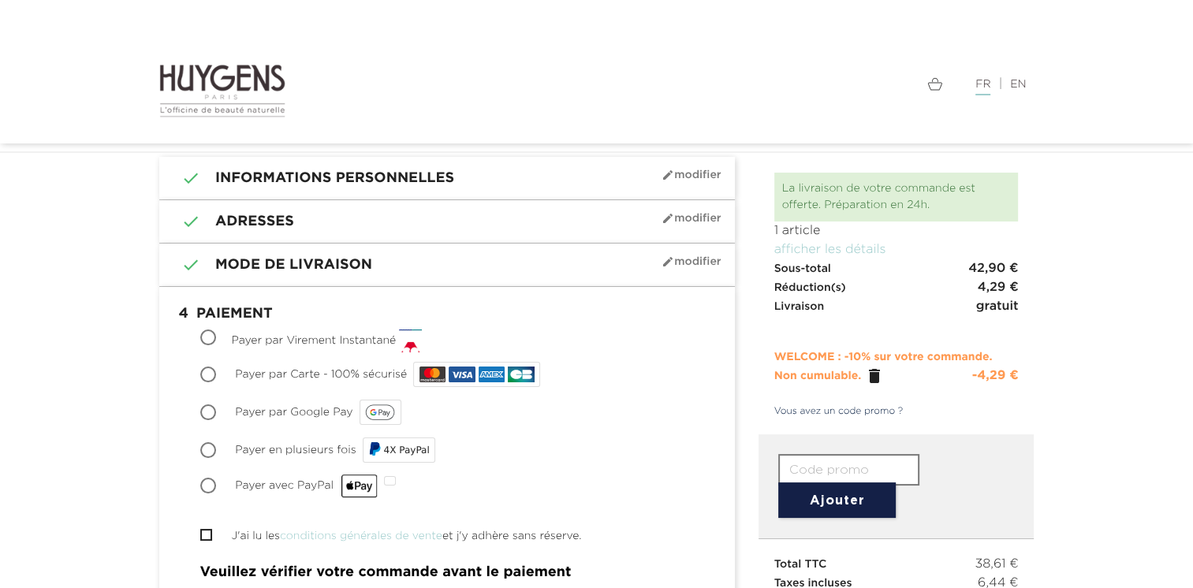
click at [363, 271] on h1 " 3 Mode de livraison mode_edit Modifier" at bounding box center [447, 264] width 552 height 19
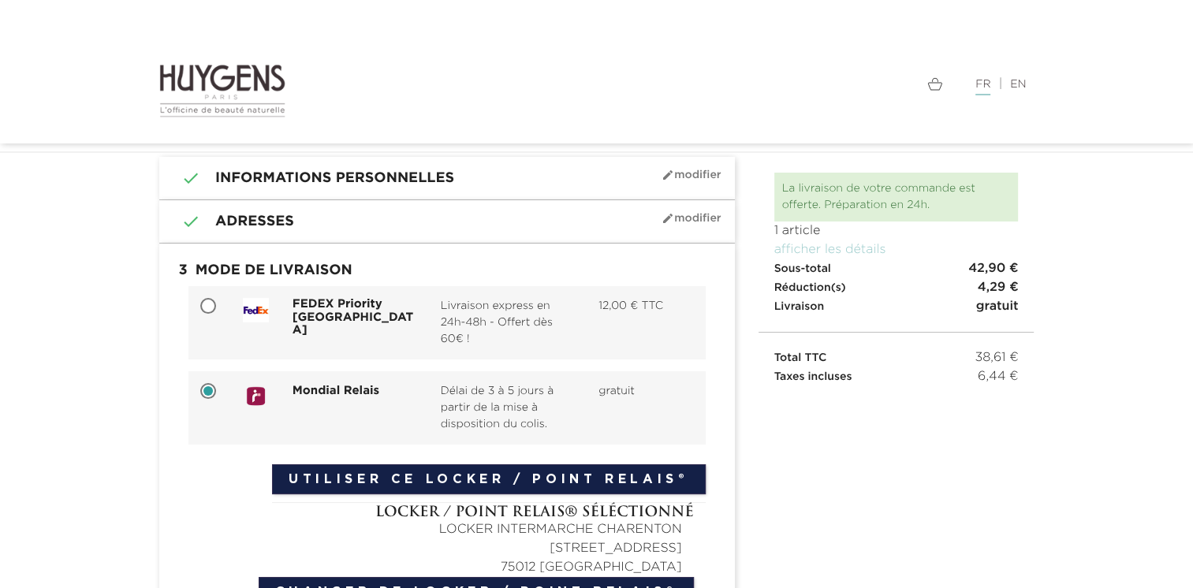
click at [363, 271] on h1 " 3 Mode de livraison mode_edit Modifier" at bounding box center [447, 271] width 552 height 32
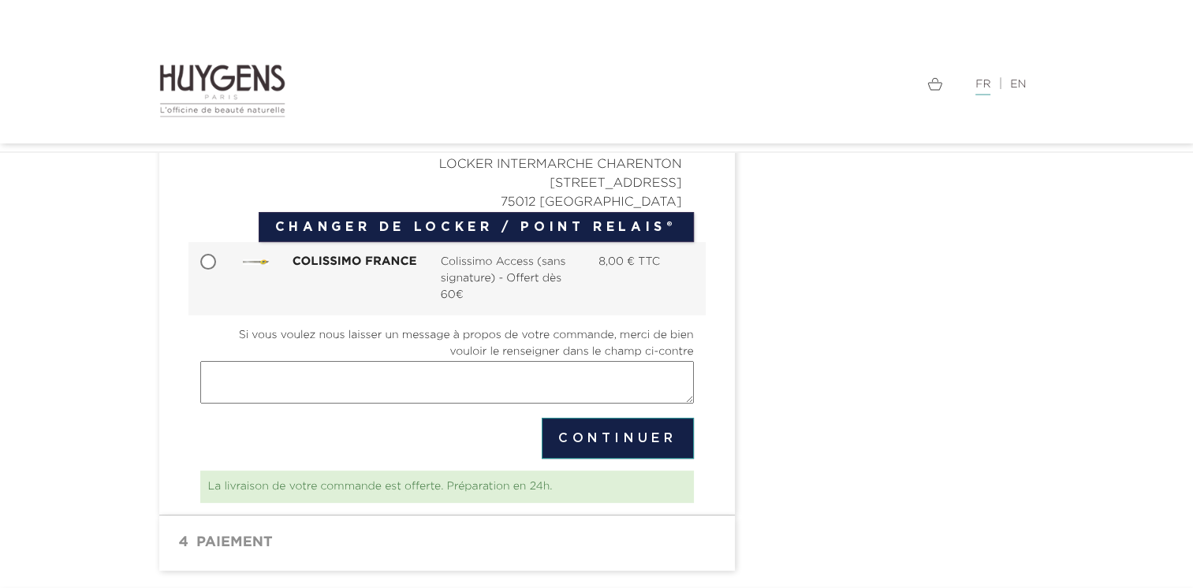
click at [533, 539] on h1 " 4 Paiement mode_edit Modifier" at bounding box center [447, 543] width 552 height 32
click at [637, 430] on button "Continuer" at bounding box center [618, 438] width 152 height 41
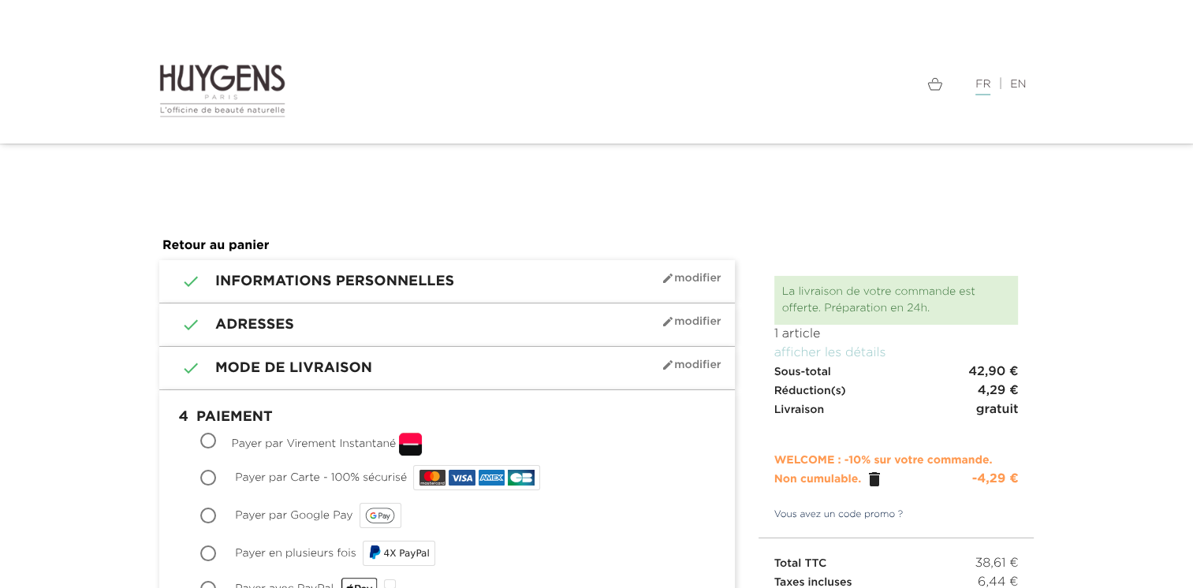
click at [203, 84] on img at bounding box center [222, 90] width 127 height 55
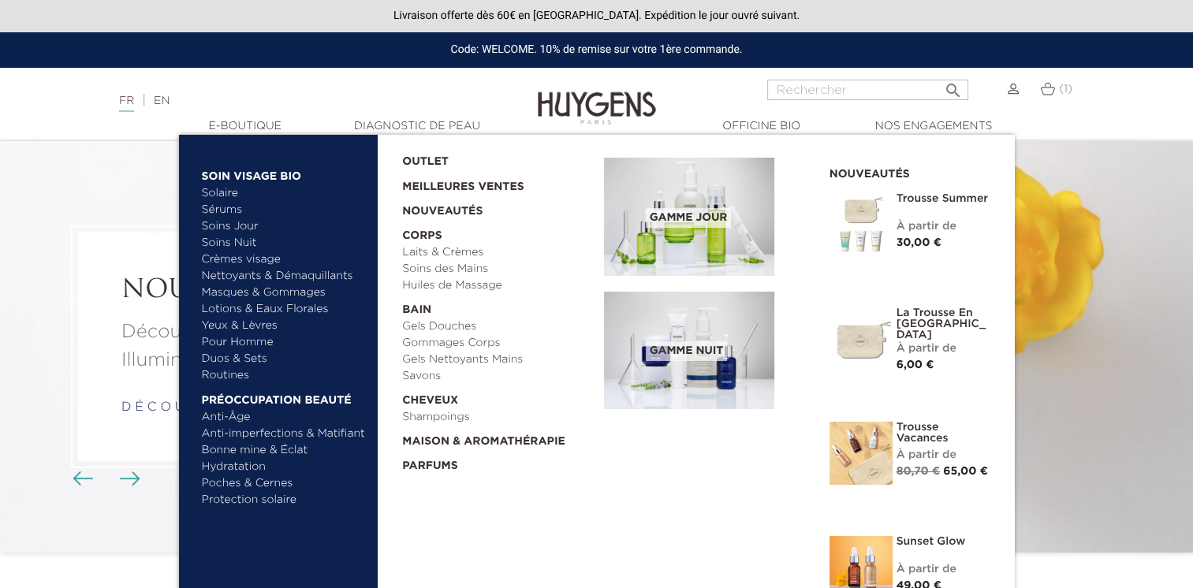
click at [475, 185] on link "Meilleures Ventes" at bounding box center [490, 182] width 177 height 25
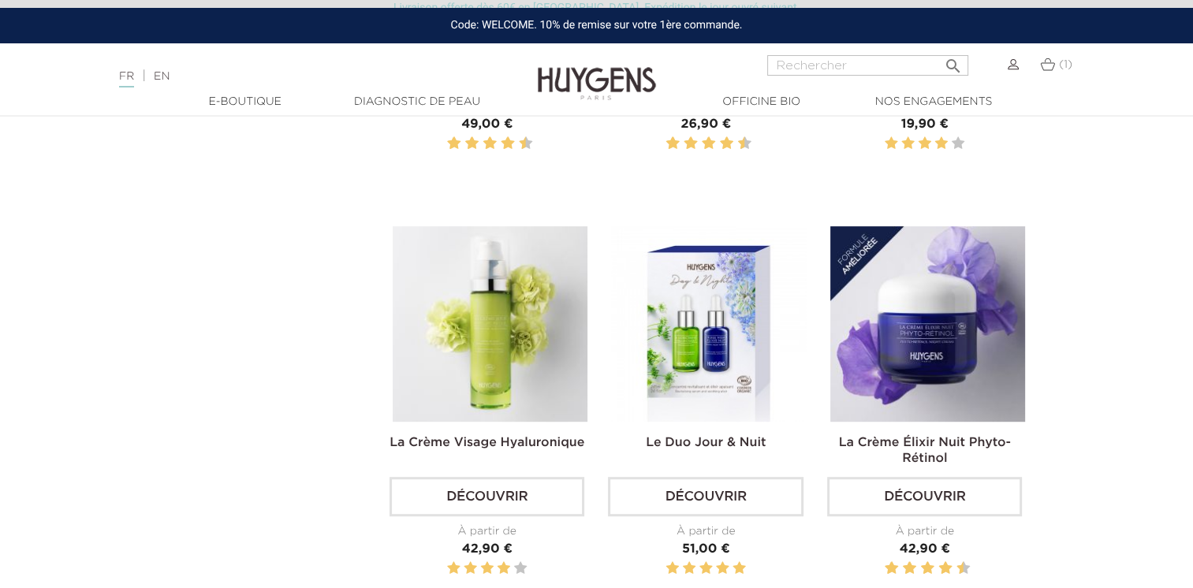
scroll to position [775, 0]
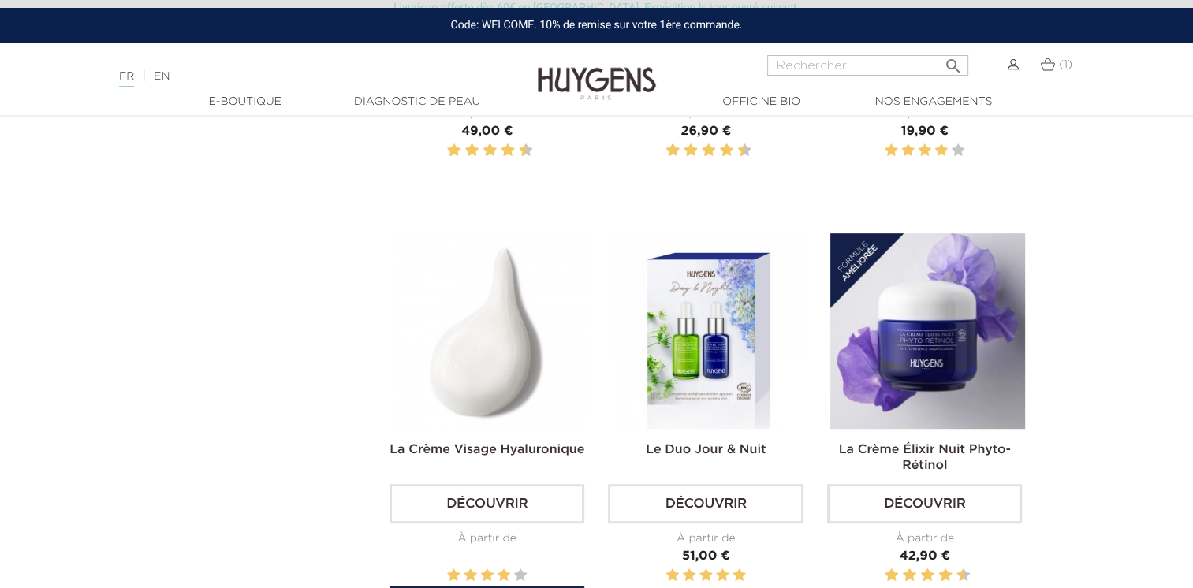
click at [511, 291] on img at bounding box center [490, 330] width 195 height 195
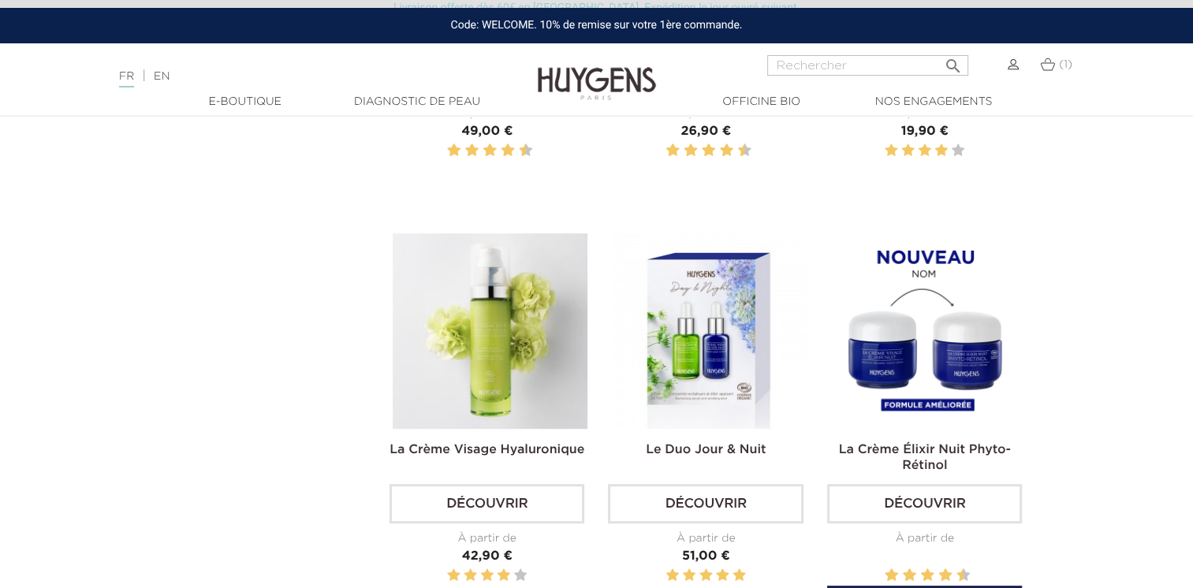
click at [1003, 338] on img at bounding box center [927, 330] width 195 height 195
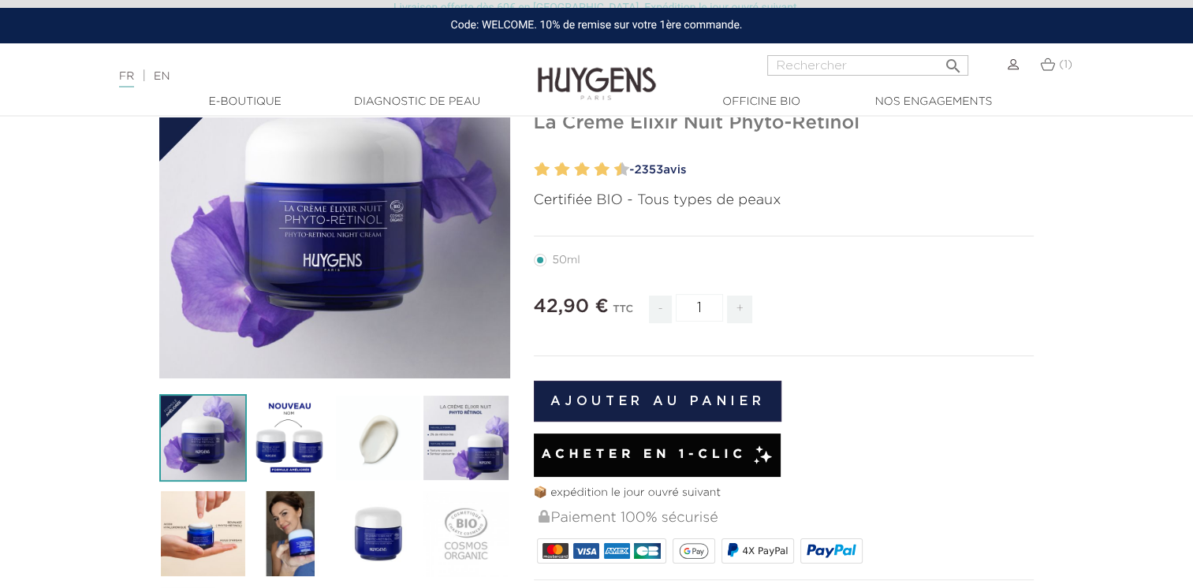
scroll to position [181, 0]
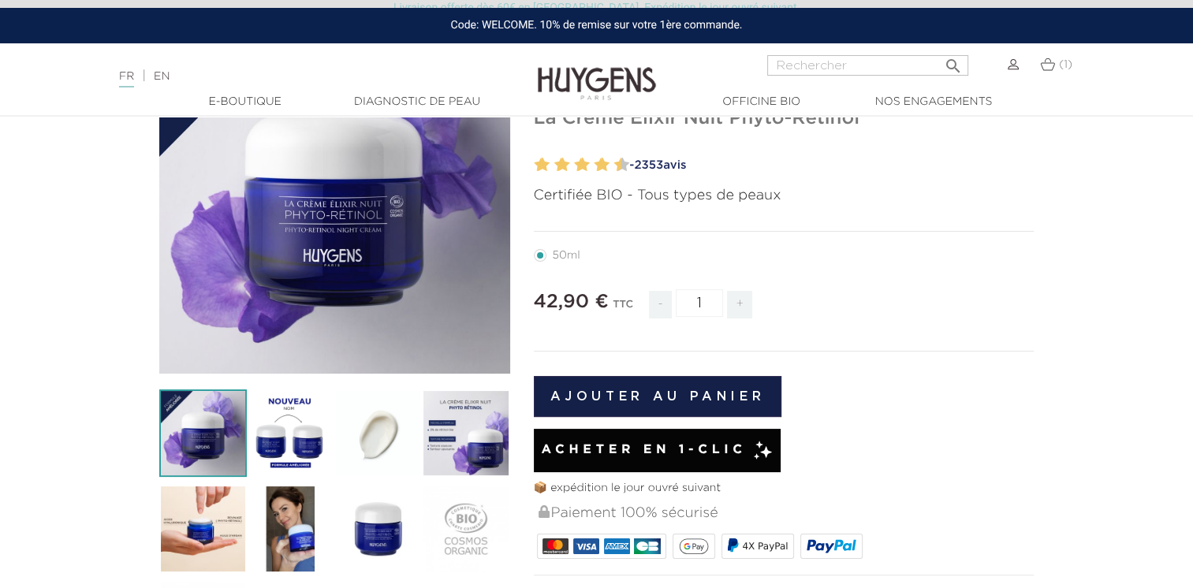
click at [276, 430] on img at bounding box center [291, 433] width 88 height 88
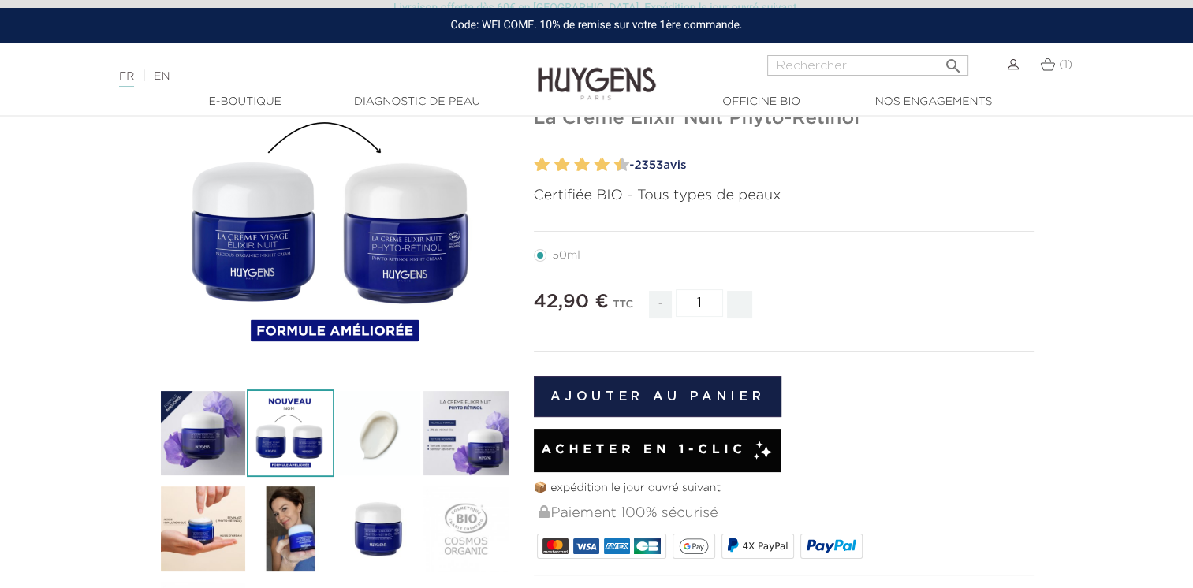
click at [378, 441] on img at bounding box center [378, 433] width 88 height 88
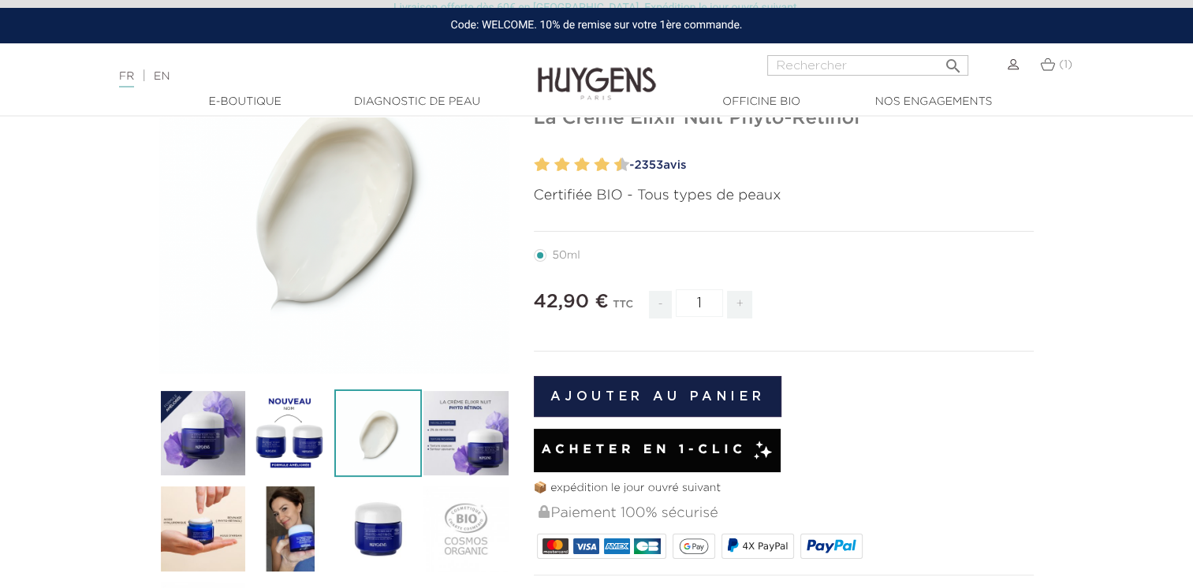
click at [461, 448] on img at bounding box center [466, 433] width 88 height 88
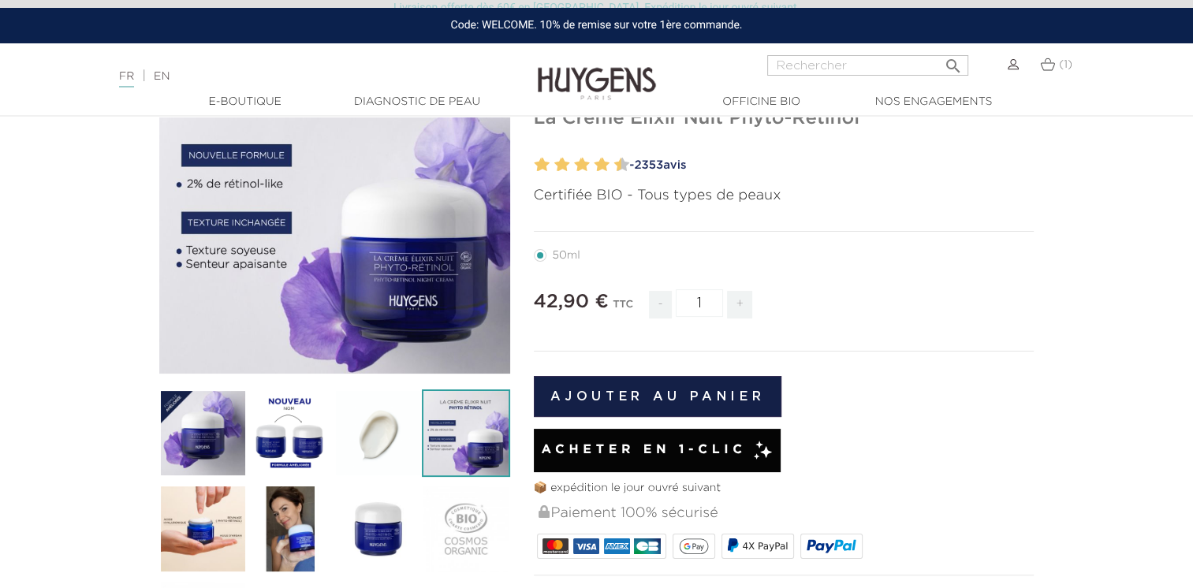
click at [193, 534] on img at bounding box center [203, 529] width 88 height 88
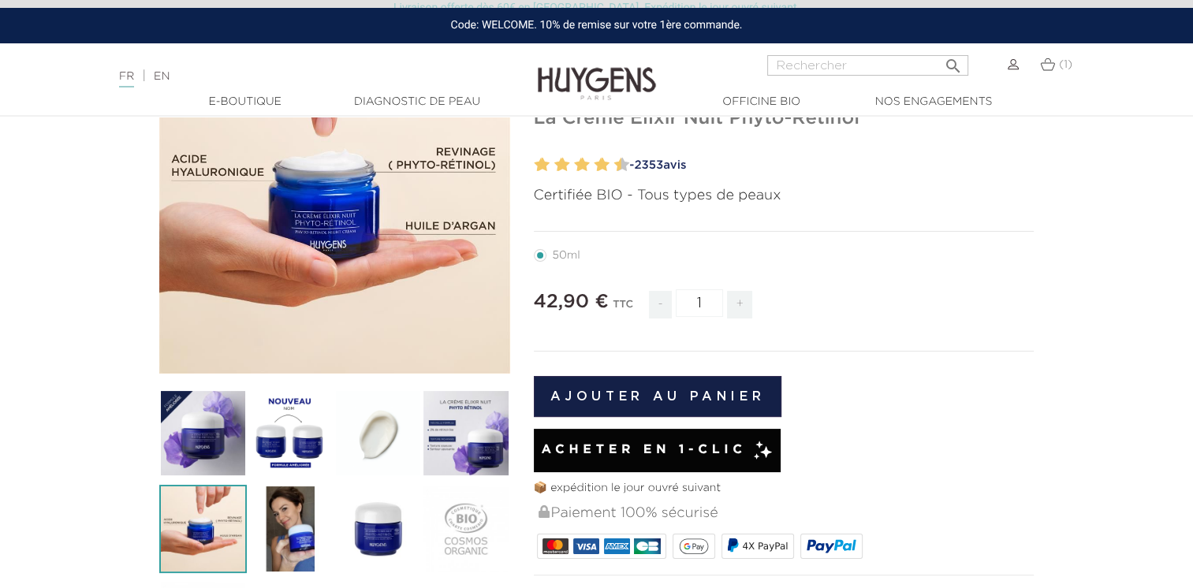
click at [679, 166] on link "- 2353 avis" at bounding box center [829, 166] width 410 height 24
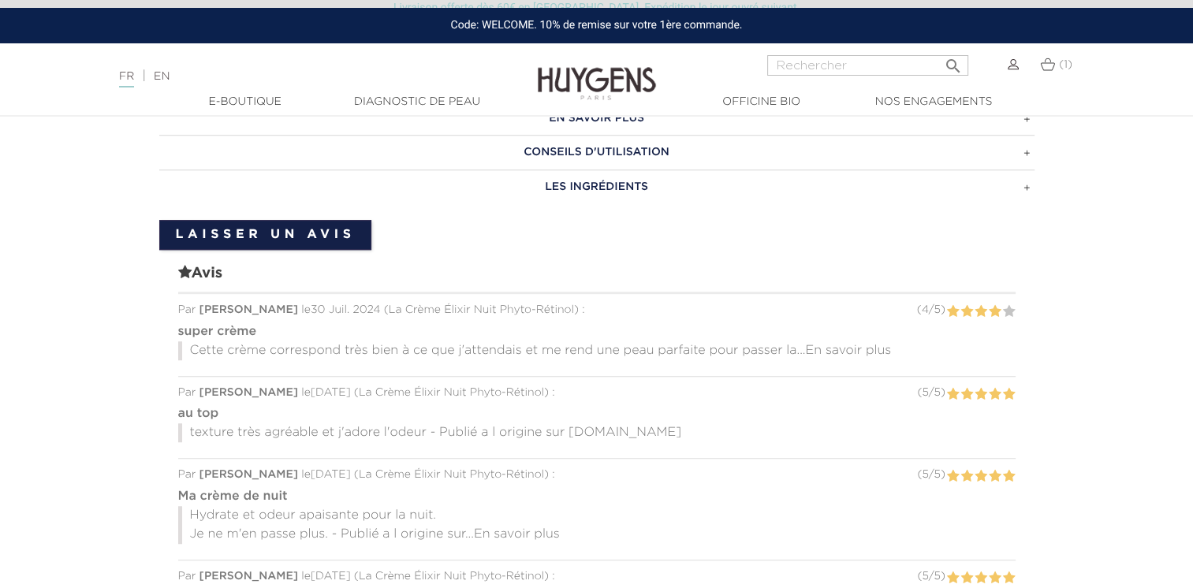
scroll to position [1011, 0]
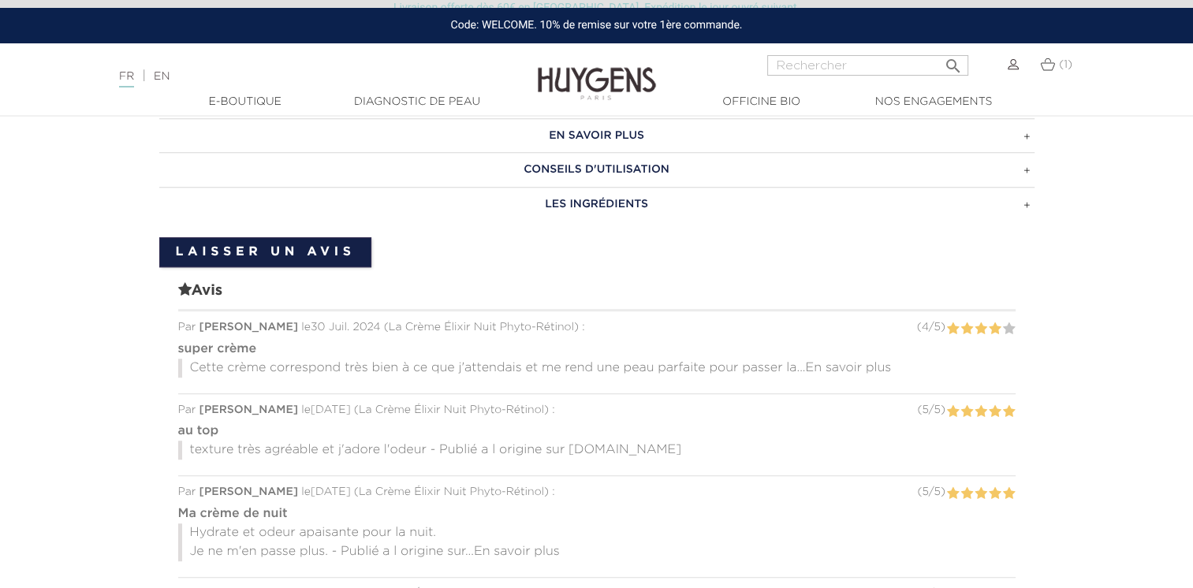
click at [831, 362] on span "En savoir plus" at bounding box center [848, 368] width 86 height 13
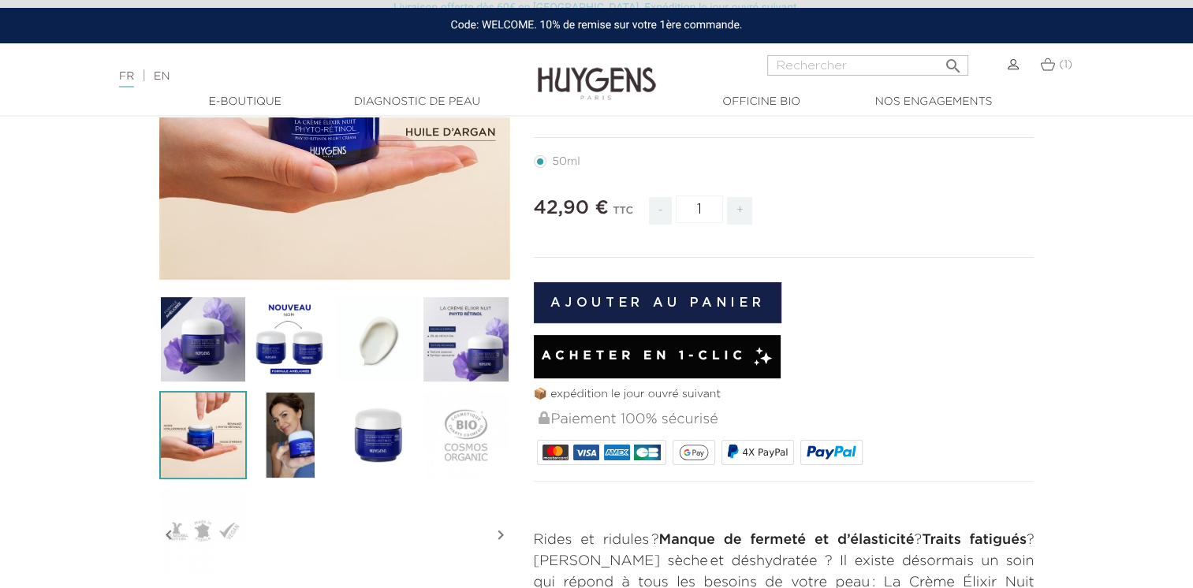
scroll to position [88, 0]
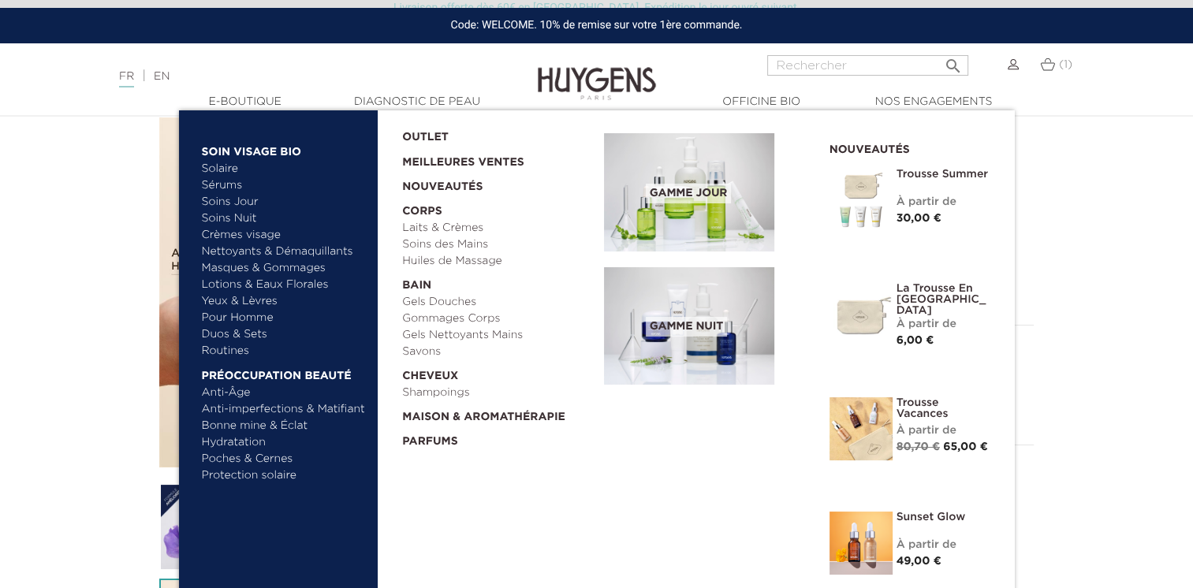
click at [426, 161] on link "Meilleures Ventes" at bounding box center [490, 158] width 177 height 25
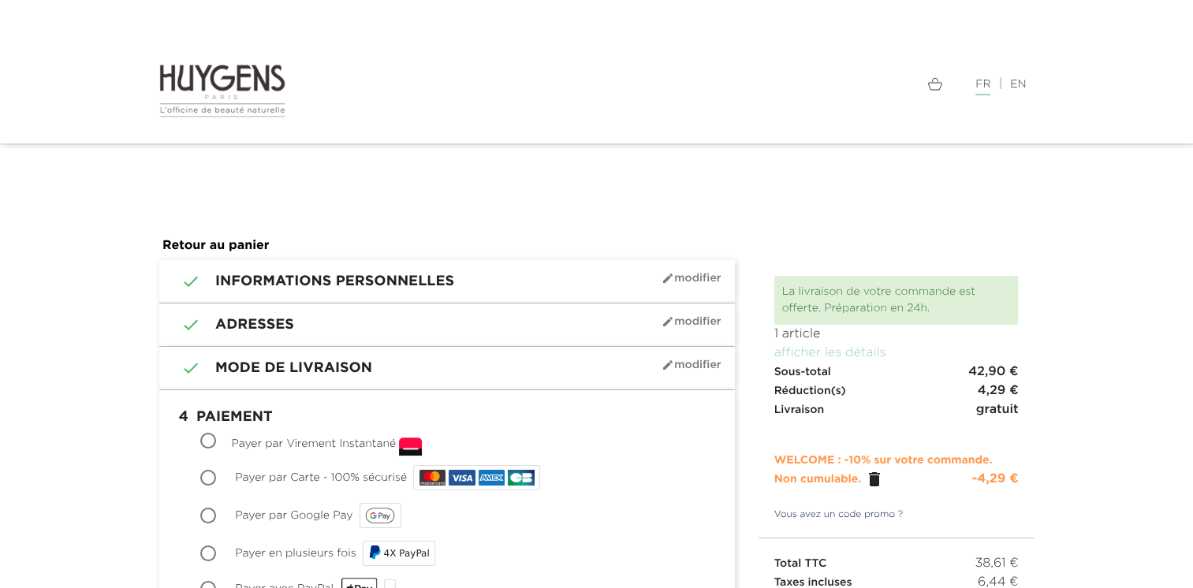
click at [834, 514] on link "Vous avez un code promo ?" at bounding box center [830, 515] width 145 height 14
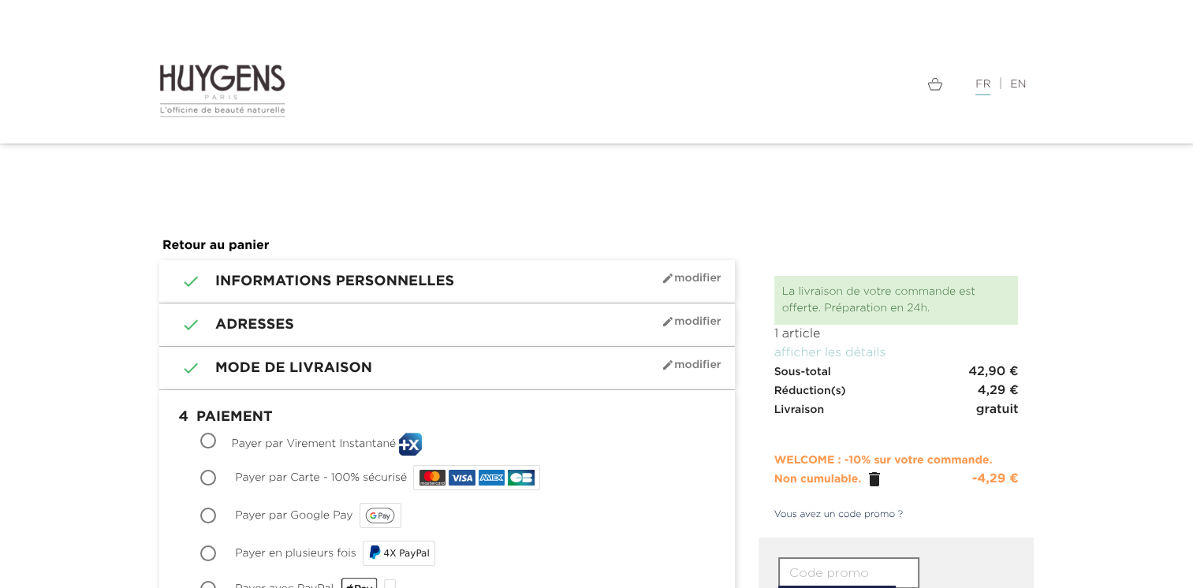
click at [804, 576] on input "text" at bounding box center [848, 573] width 141 height 32
paste input "ONJZ-DNKT-XGVC-EY27"
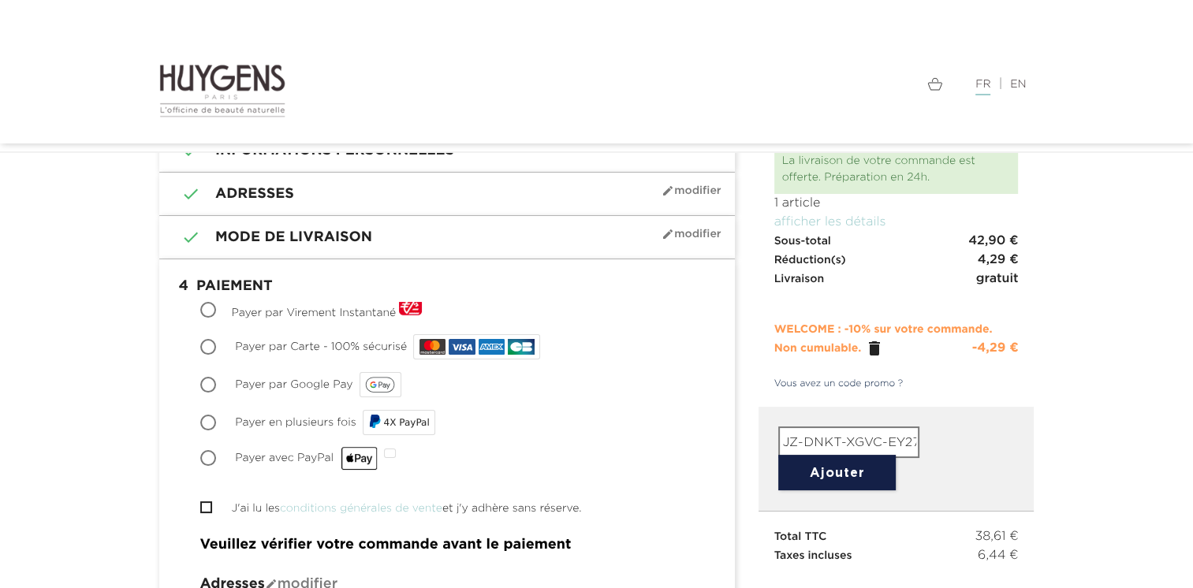
scroll to position [96, 0]
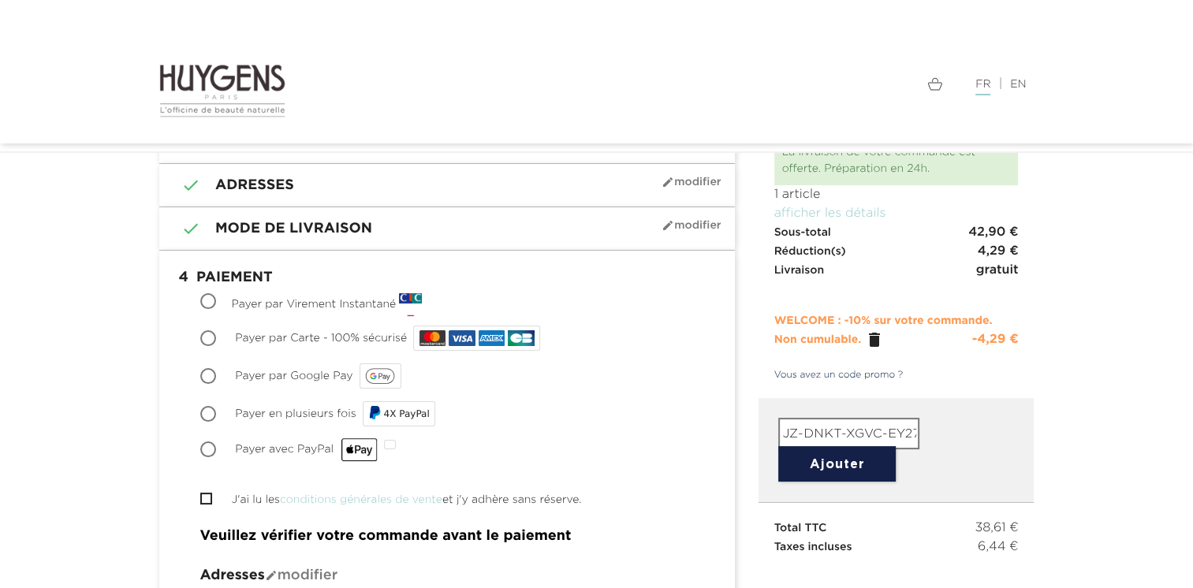
type input "ONJZ-DNKT-XGVC-EY27"
click at [817, 462] on button "Ajouter" at bounding box center [836, 463] width 117 height 35
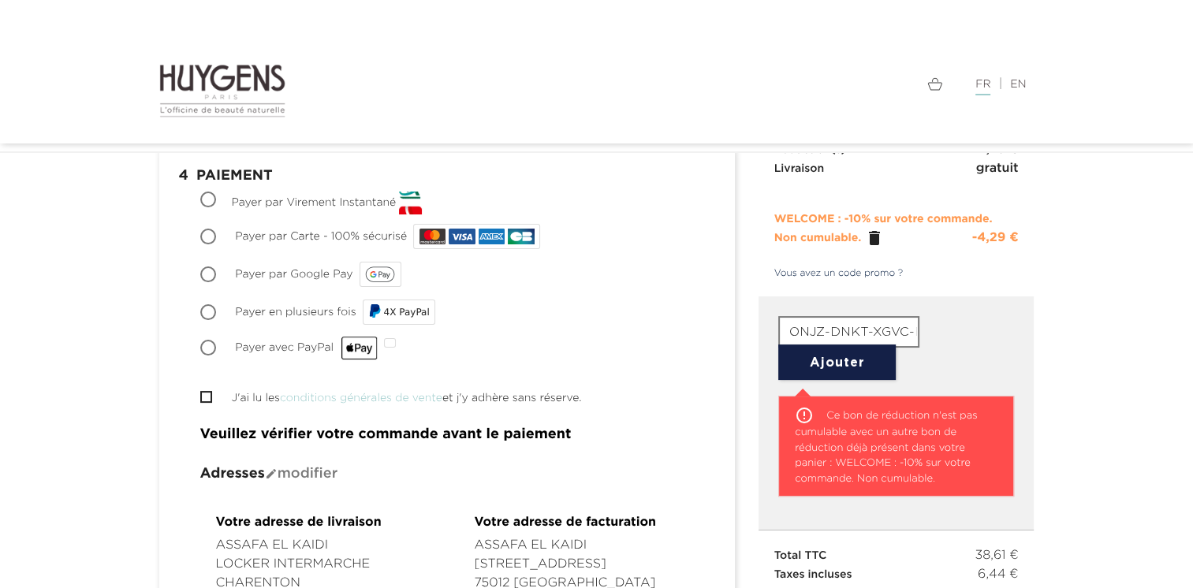
scroll to position [199, 0]
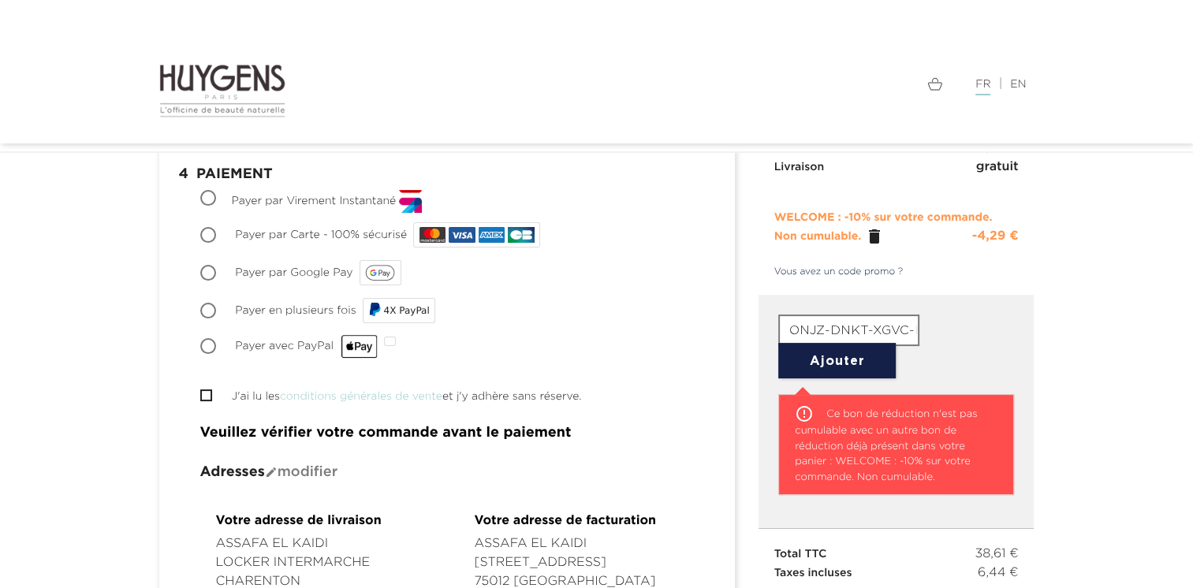
click at [870, 238] on icon "" at bounding box center [874, 236] width 19 height 19
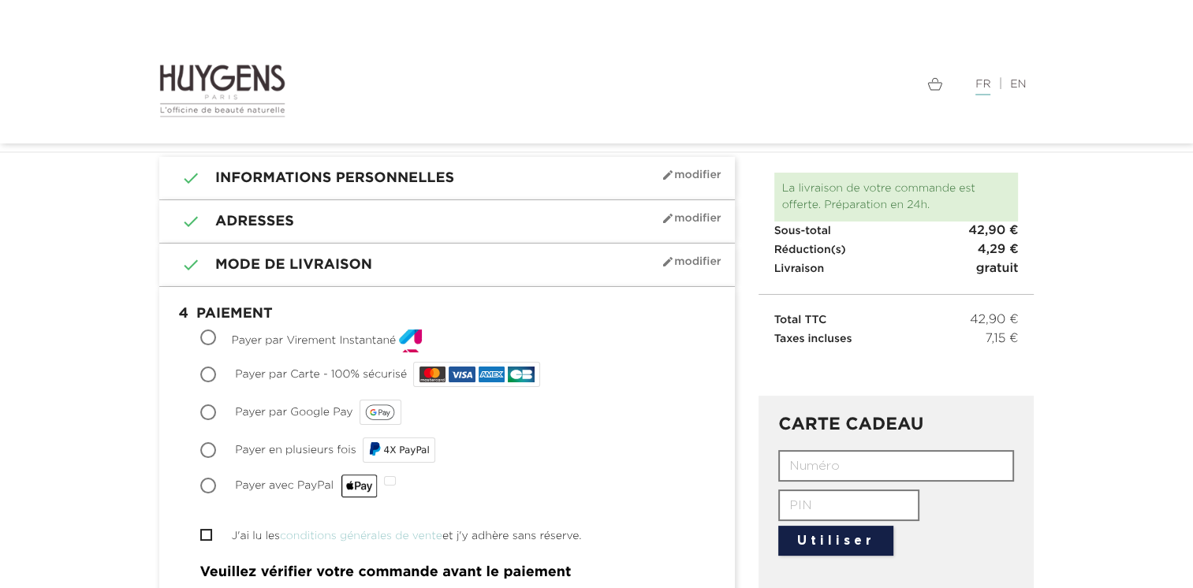
scroll to position [50, 0]
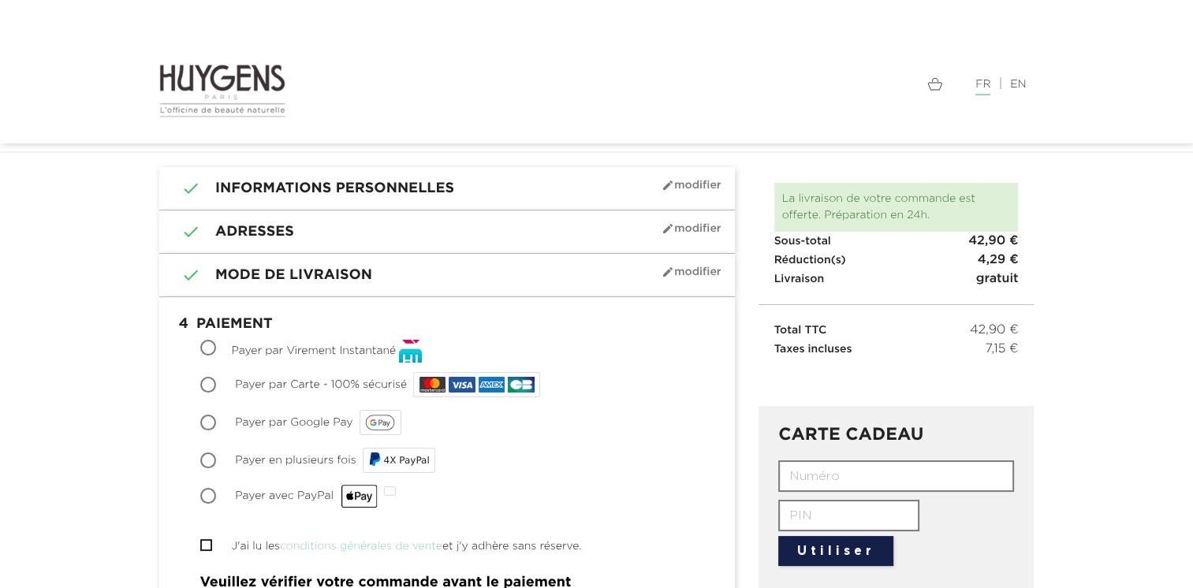
click at [266, 278] on h1 " 3 Mode de livraison mode_edit Modifier" at bounding box center [447, 275] width 552 height 19
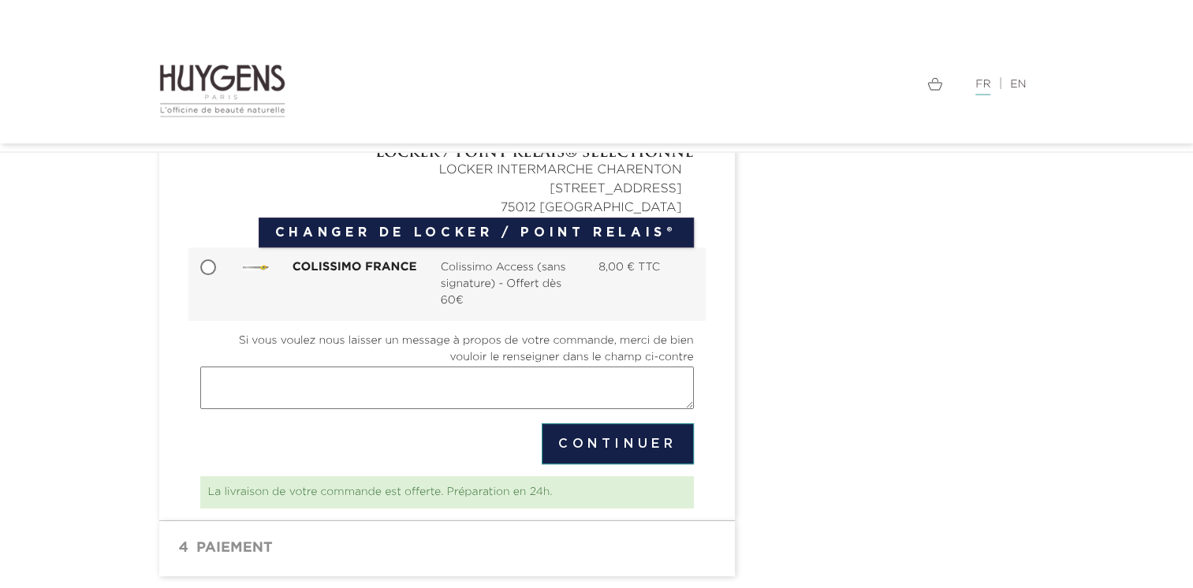
scroll to position [433, 0]
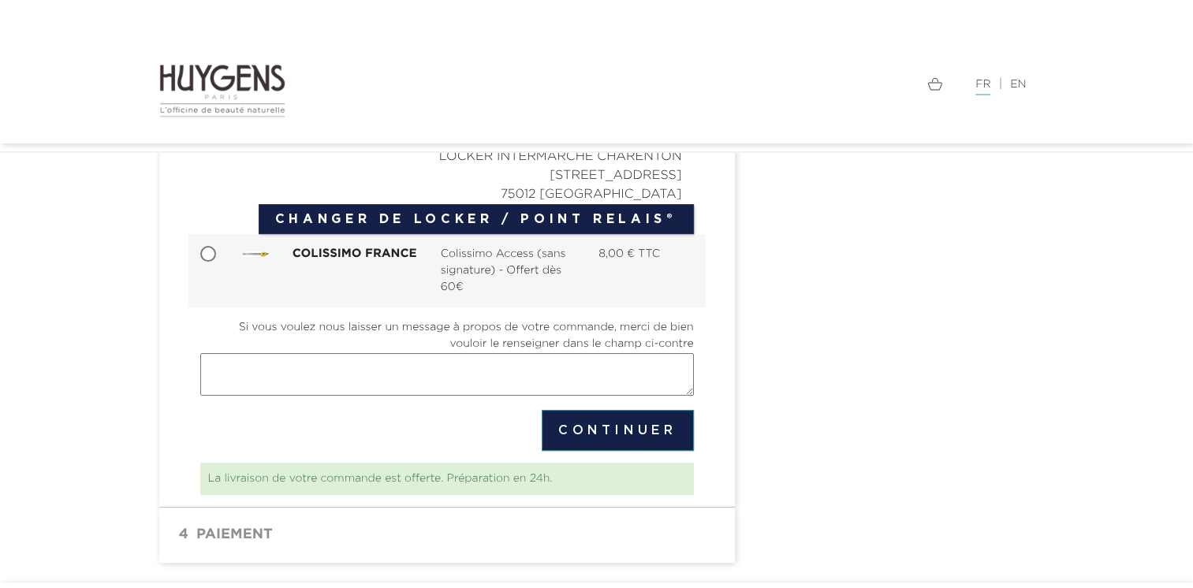
click at [610, 434] on button "Continuer" at bounding box center [618, 430] width 152 height 41
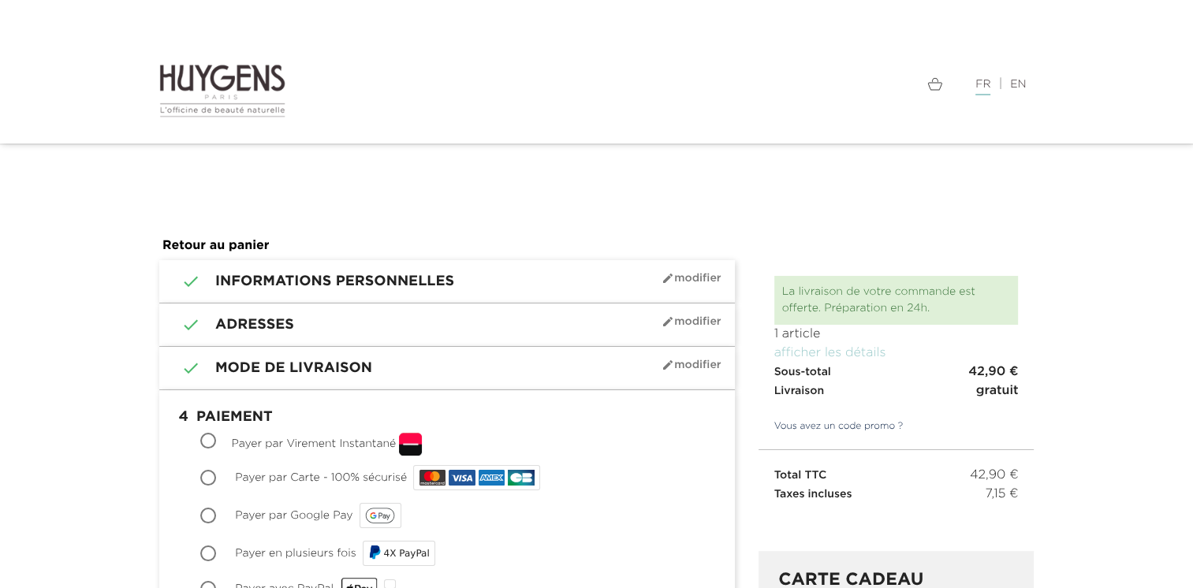
click at [861, 424] on link "Vous avez un code promo ?" at bounding box center [830, 426] width 145 height 14
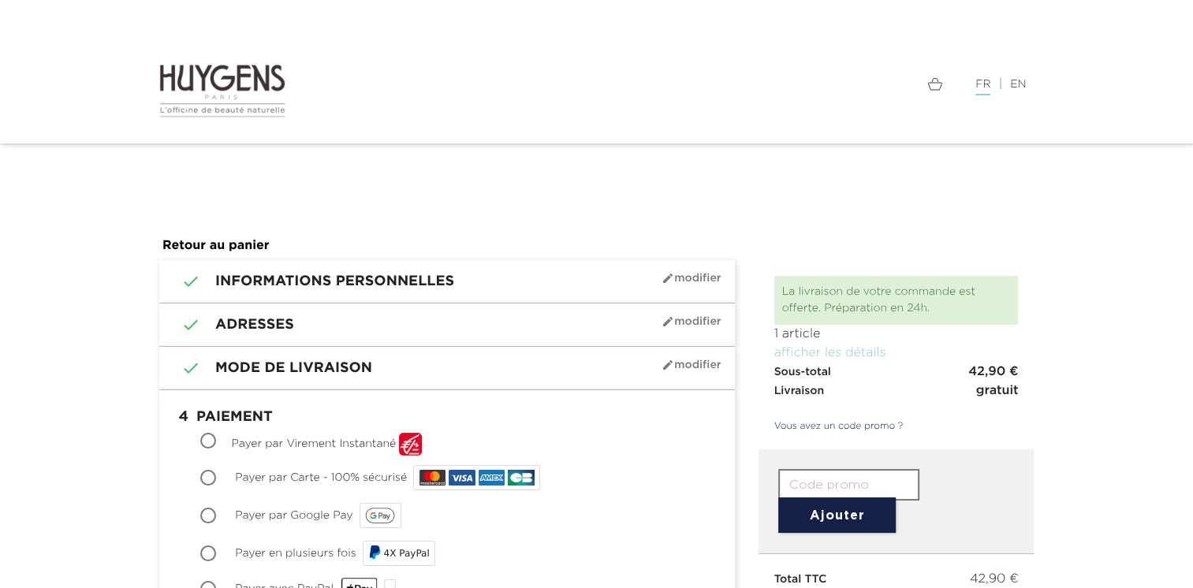
click at [808, 486] on input "text" at bounding box center [848, 485] width 141 height 32
paste input "ONJZ-DNKT-XGVC-EY27"
type input "ONJZ-DNKT-XGVC-EY27"
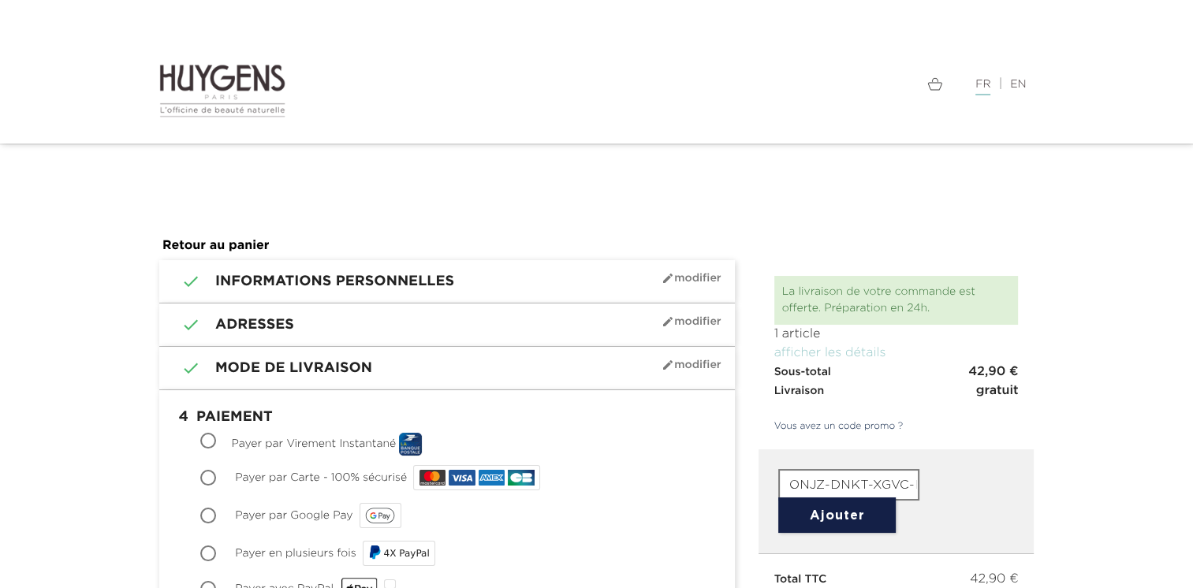
click at [834, 523] on button "Ajouter" at bounding box center [836, 514] width 117 height 35
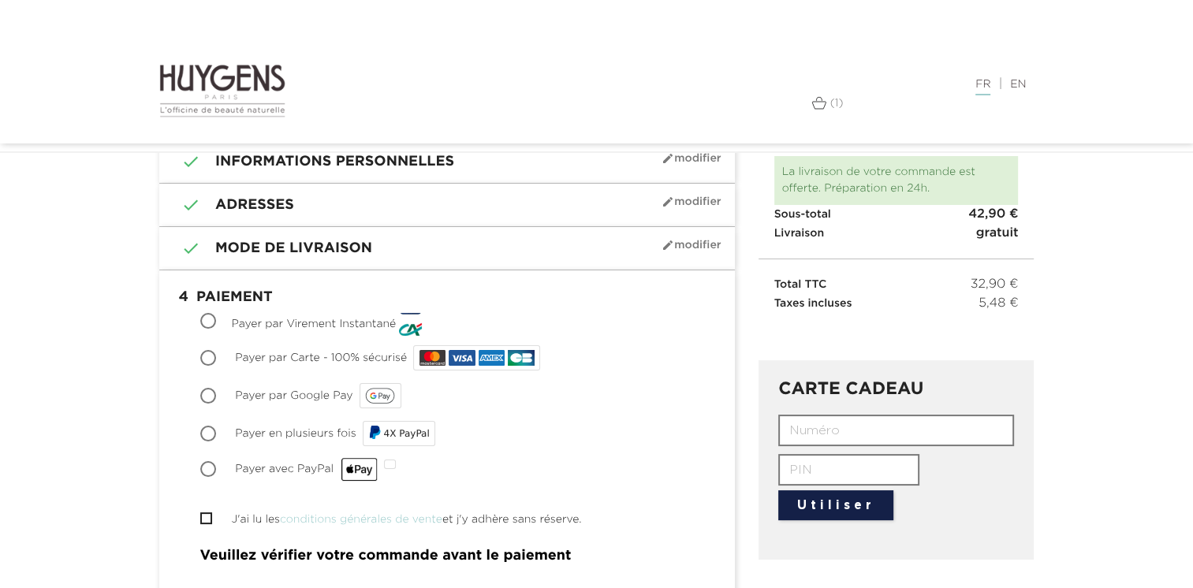
scroll to position [152, 0]
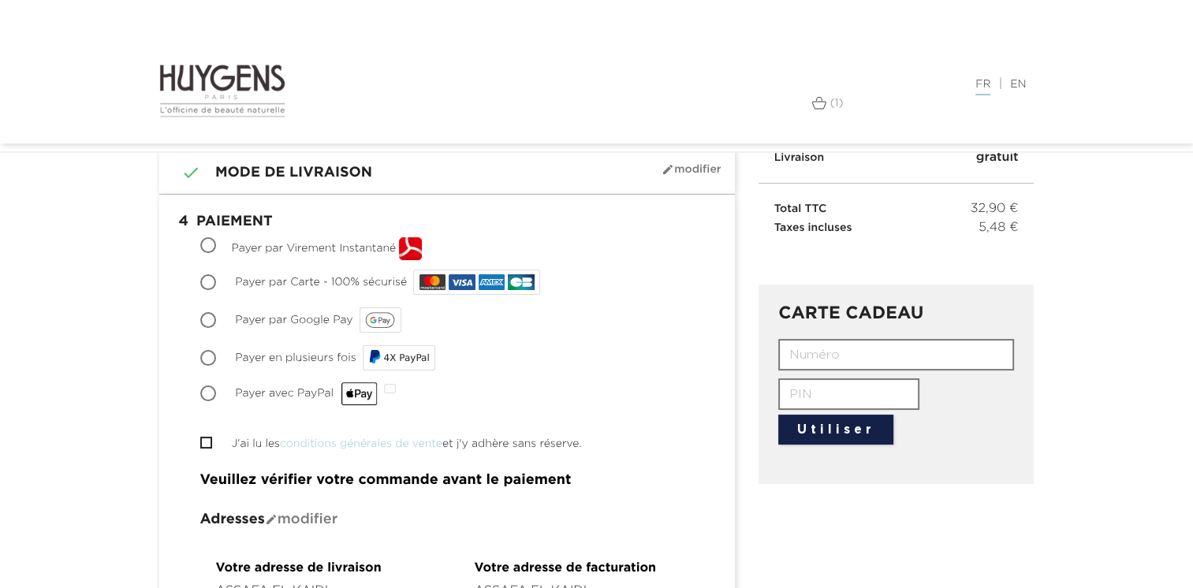
click at [230, 279] on div "Choisir Payer par Carte - 100% sécurisé" at bounding box center [446, 282] width 493 height 32
click at [207, 279] on input "Payer par Carte - 100% sécurisé" at bounding box center [210, 284] width 16 height 16
radio input "true"
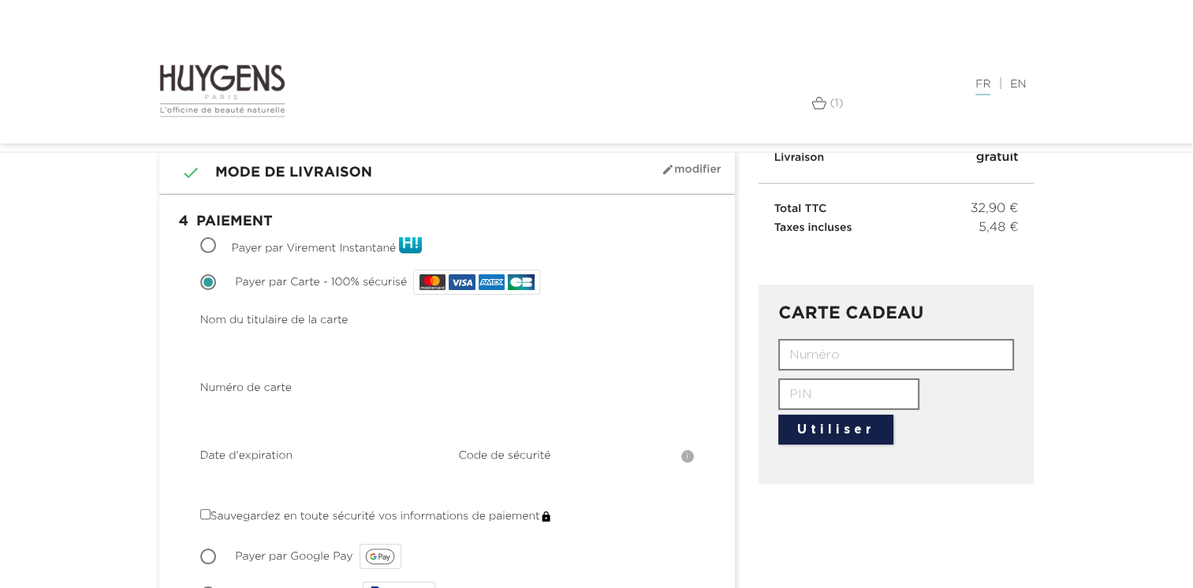
click at [360, 166] on h1 " 3 Mode de livraison mode_edit Modifier" at bounding box center [447, 172] width 552 height 19
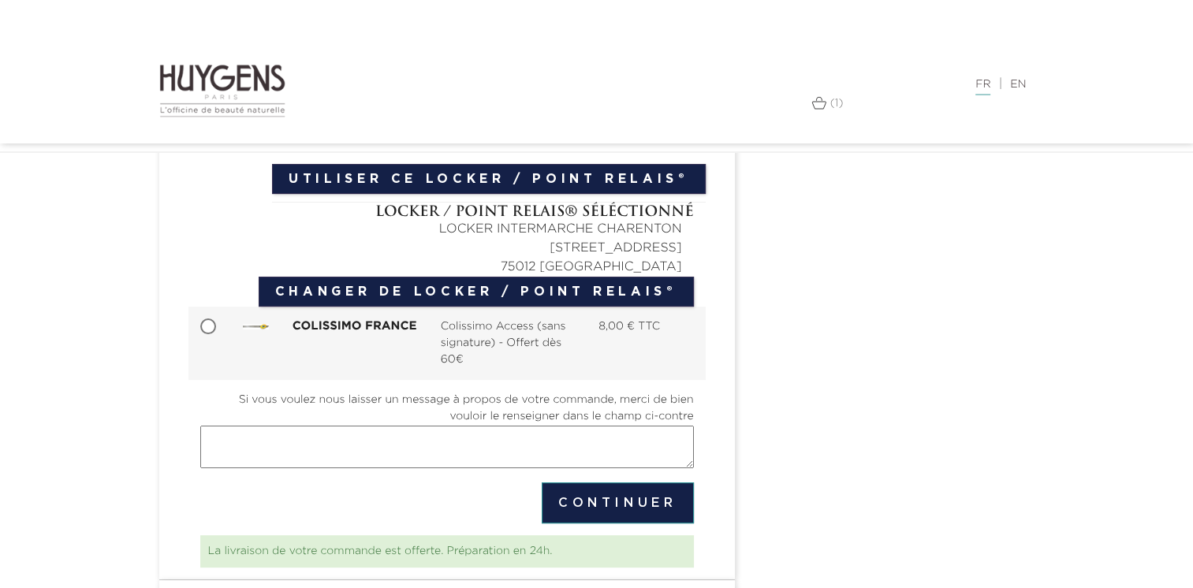
scroll to position [363, 0]
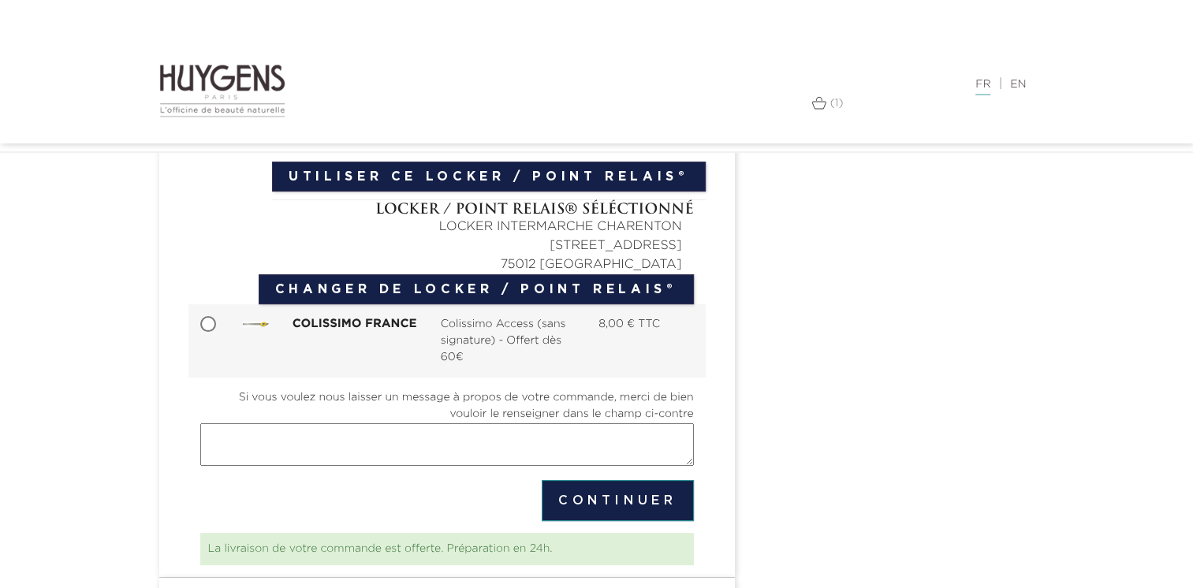
click at [586, 500] on button "Continuer" at bounding box center [618, 500] width 152 height 41
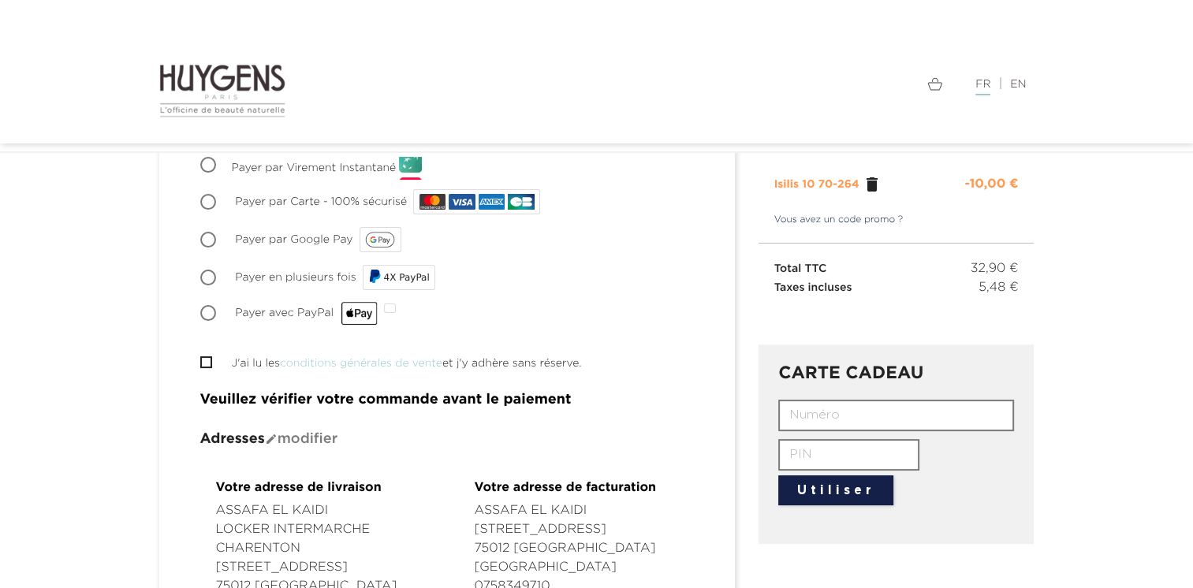
scroll to position [208, 0]
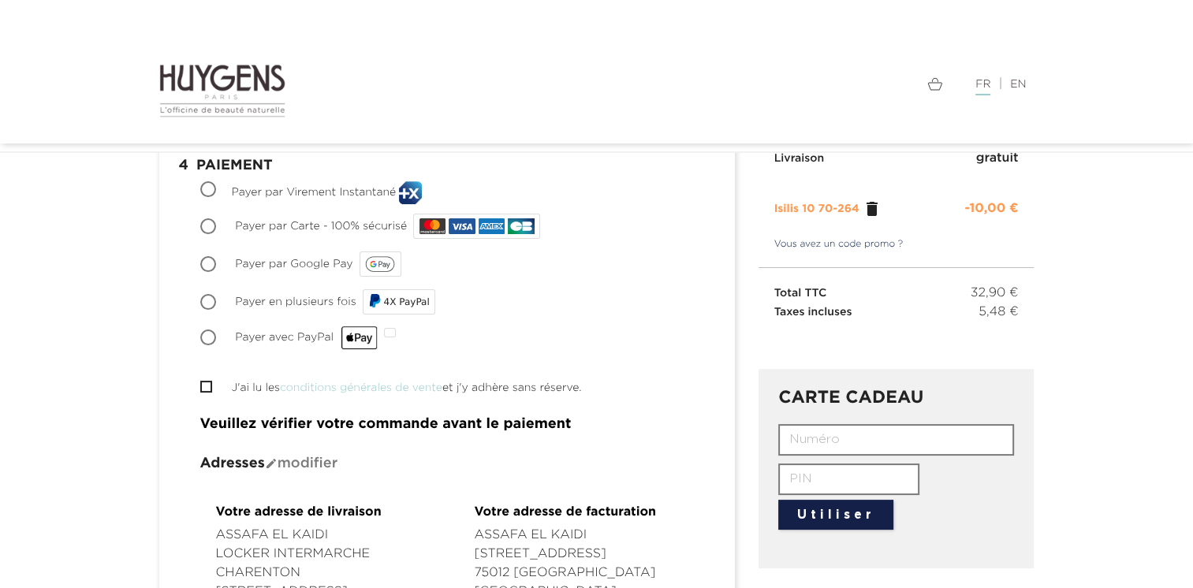
click at [211, 227] on input "Payer par Carte - 100% sécurisé" at bounding box center [210, 228] width 16 height 16
radio input "true"
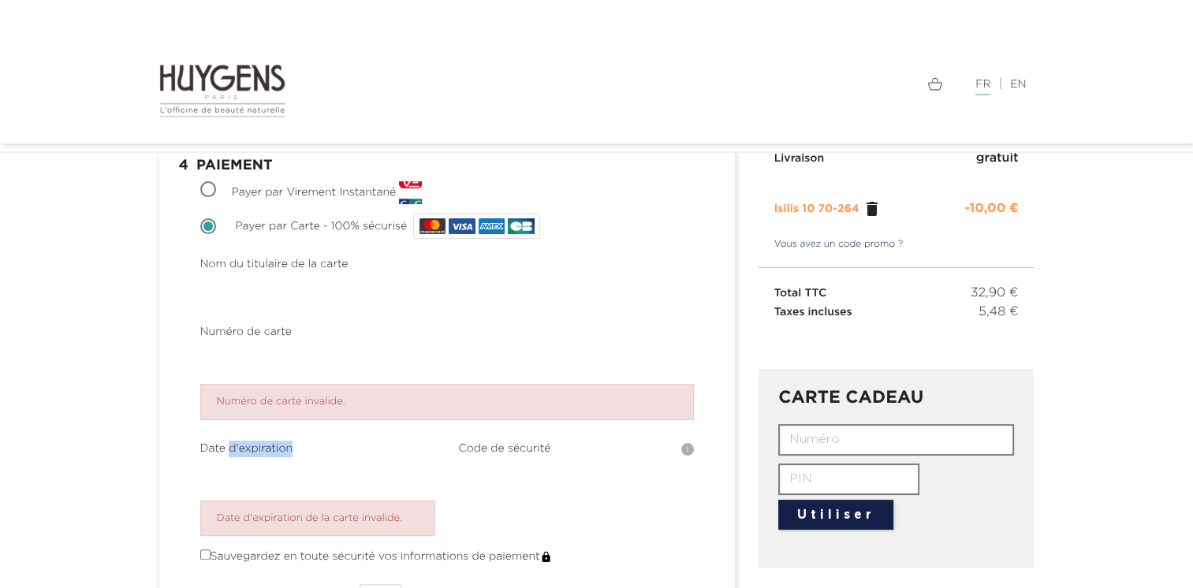
click at [263, 420] on form "Nom du titulaire de la carte Nom du titulaire de la carte invalide. Numéro de c…" at bounding box center [446, 406] width 493 height 317
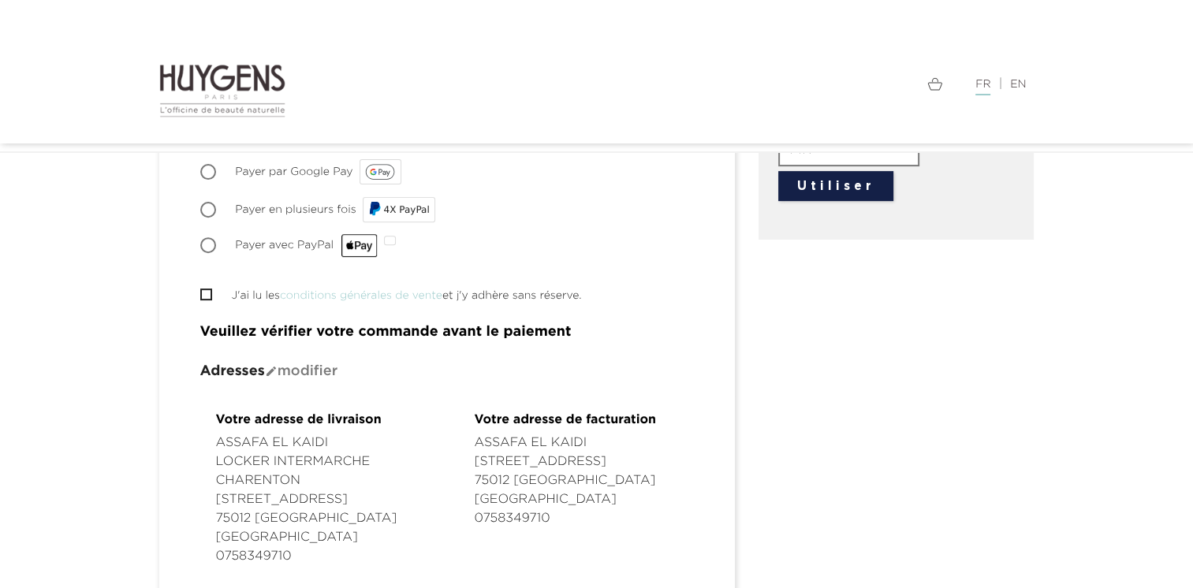
scroll to position [495, 0]
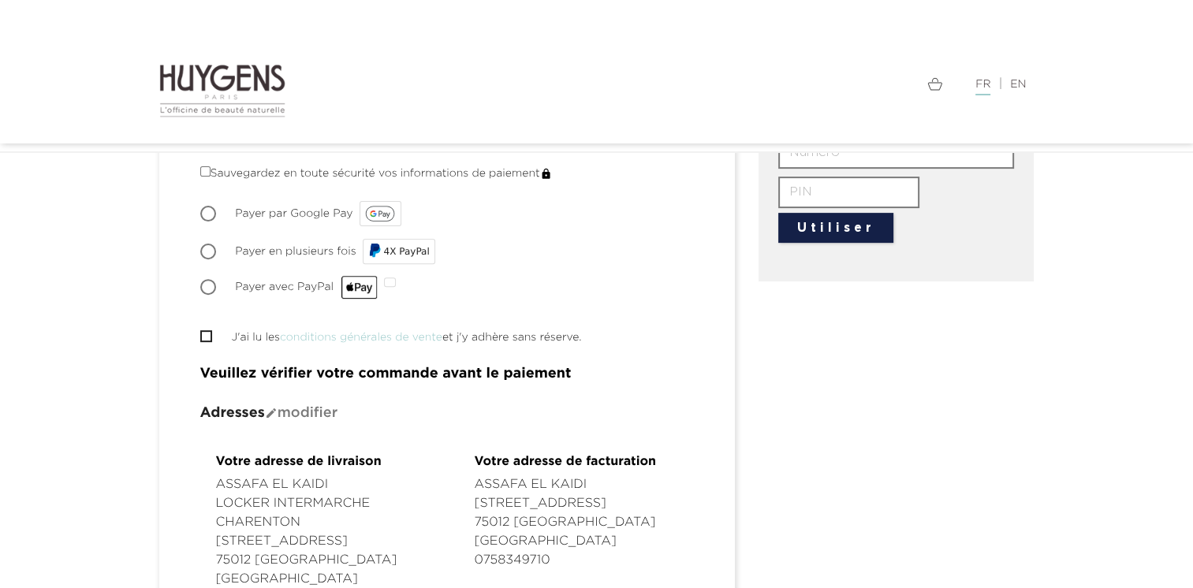
click at [202, 333] on input "J'ai lu les conditions générales de vente et j'y adhère sans réserve." at bounding box center [205, 336] width 10 height 10
checkbox input "true"
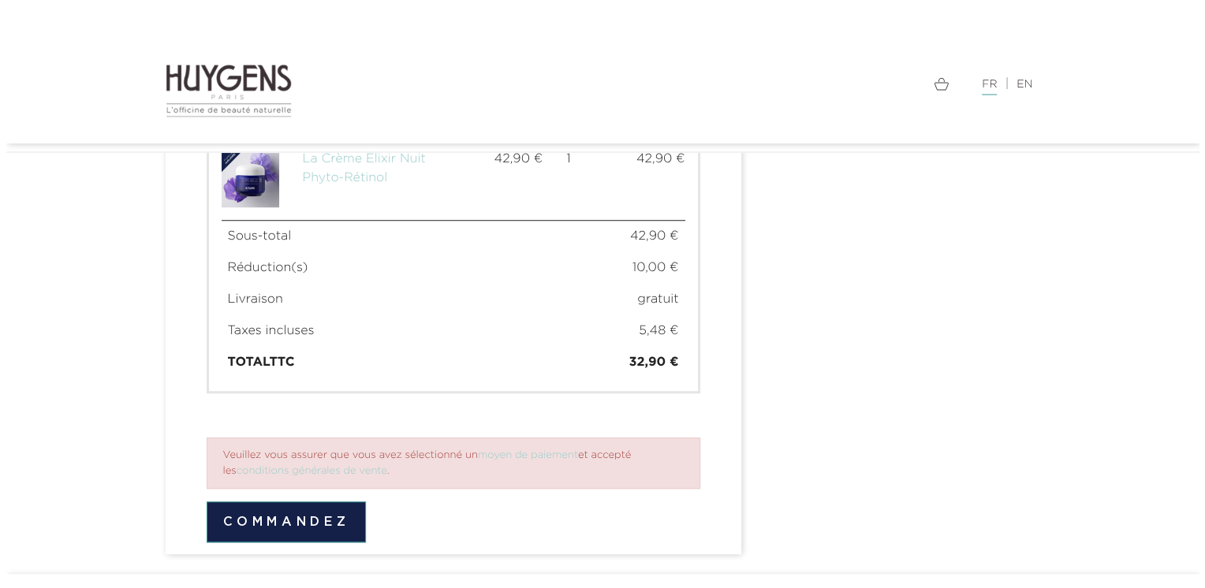
scroll to position [1190, 0]
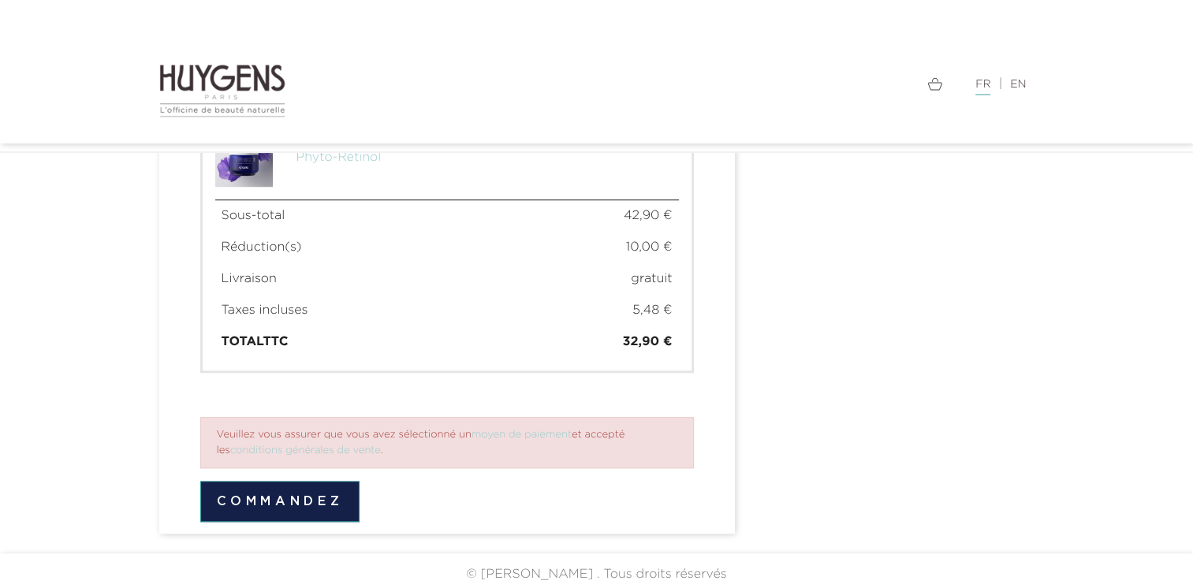
click at [293, 503] on button "Commandez" at bounding box center [280, 501] width 160 height 41
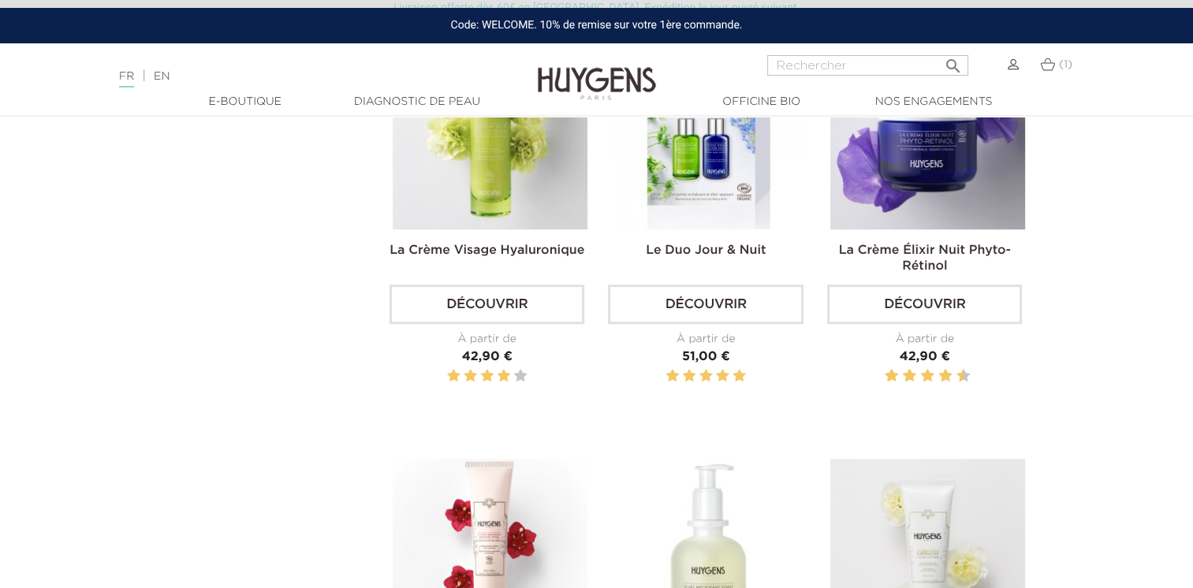
scroll to position [1007, 0]
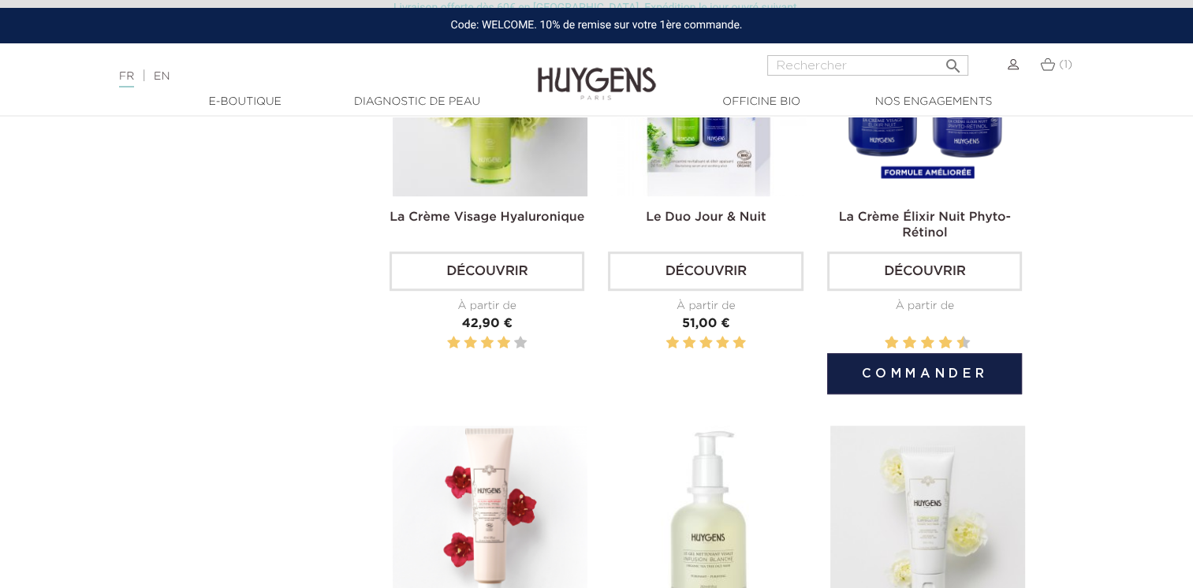
click at [959, 203] on div "La Crème Élixir Nuit Phyto-Rétinol Découvrir À partir de Prix 42,90 €" at bounding box center [924, 193] width 195 height 385
click at [959, 176] on img at bounding box center [927, 98] width 195 height 195
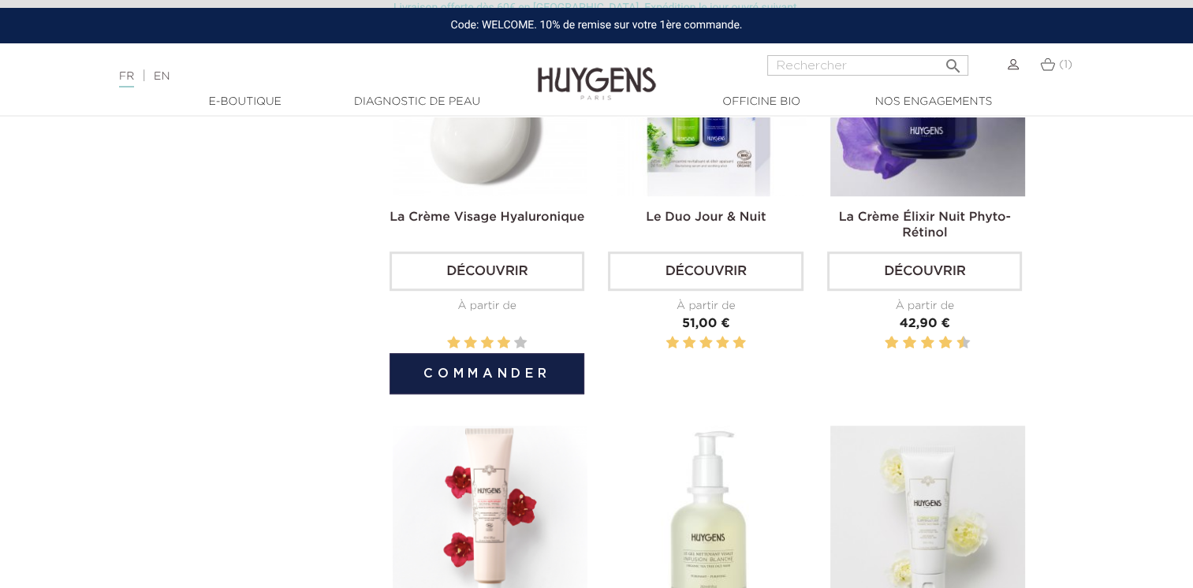
click at [493, 169] on img at bounding box center [490, 98] width 195 height 195
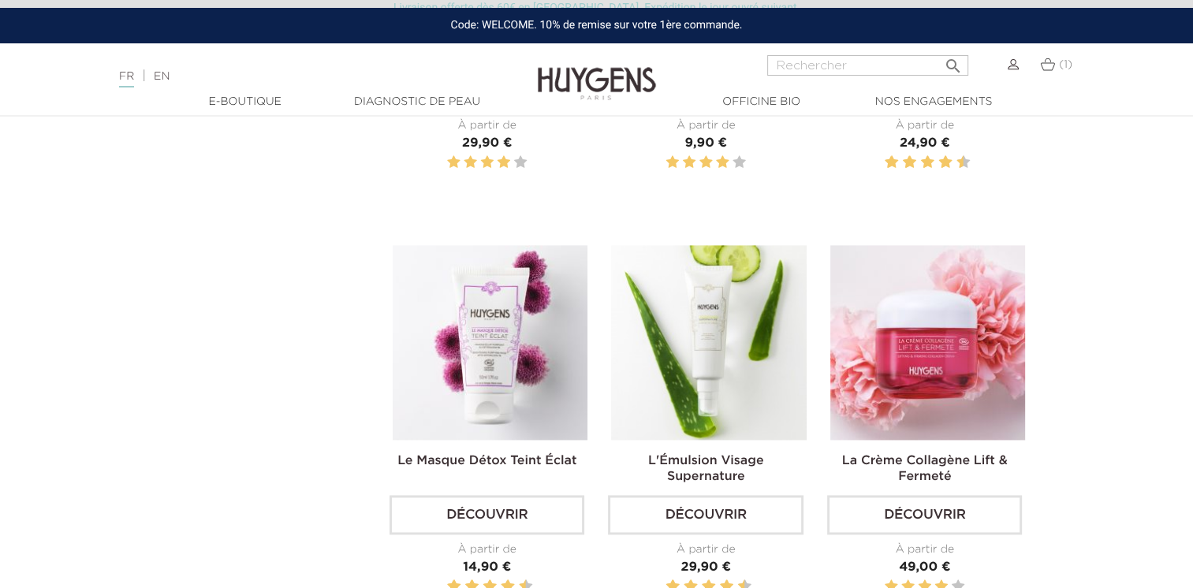
scroll to position [2093, 0]
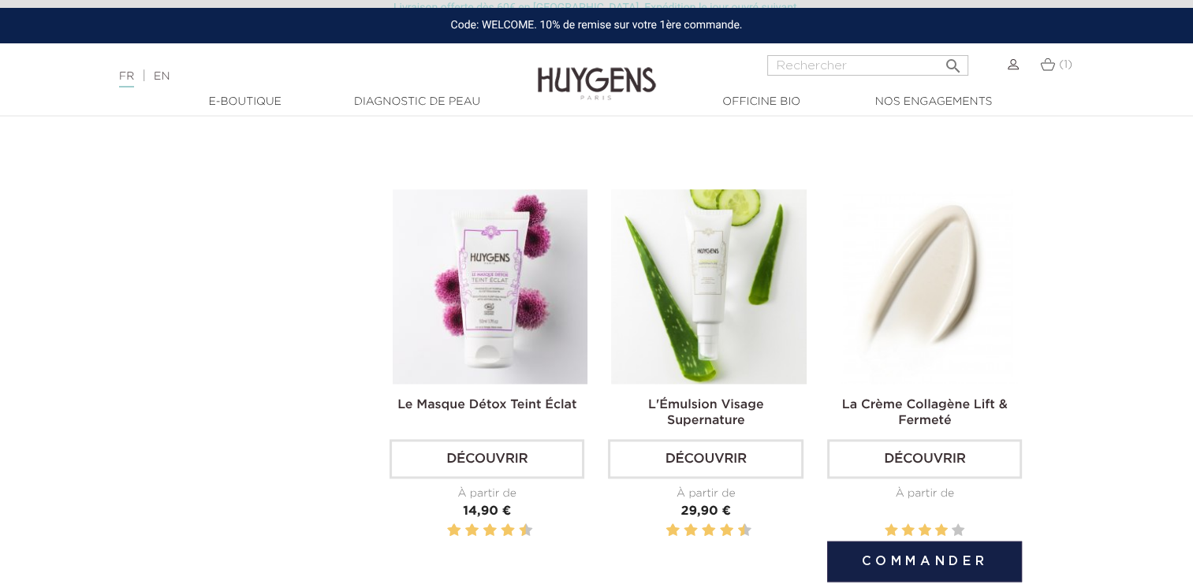
click at [873, 256] on img at bounding box center [927, 286] width 195 height 195
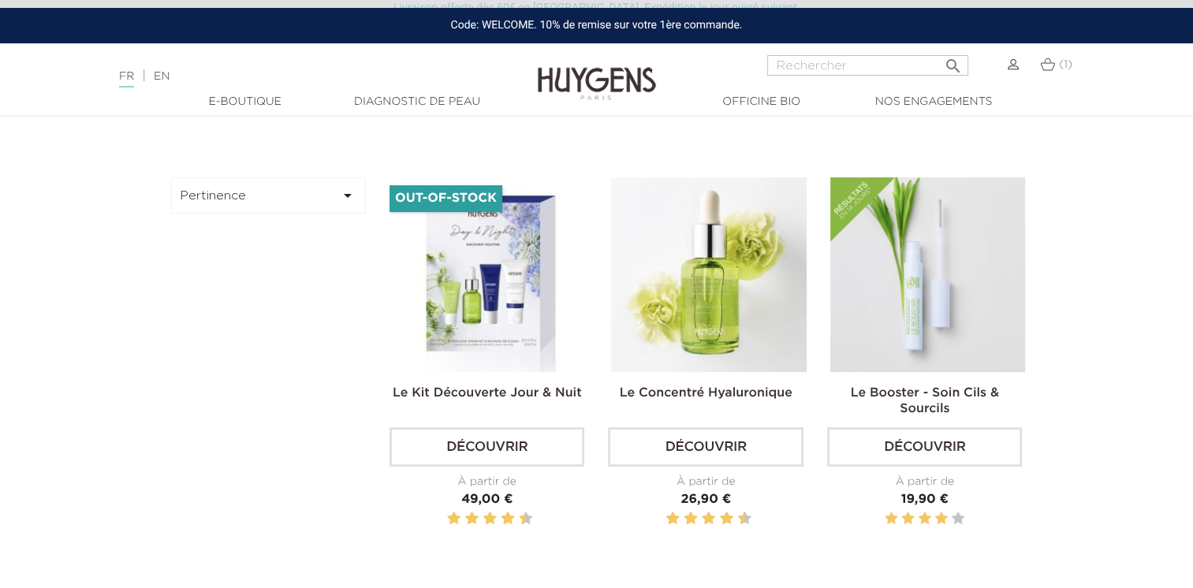
scroll to position [381, 0]
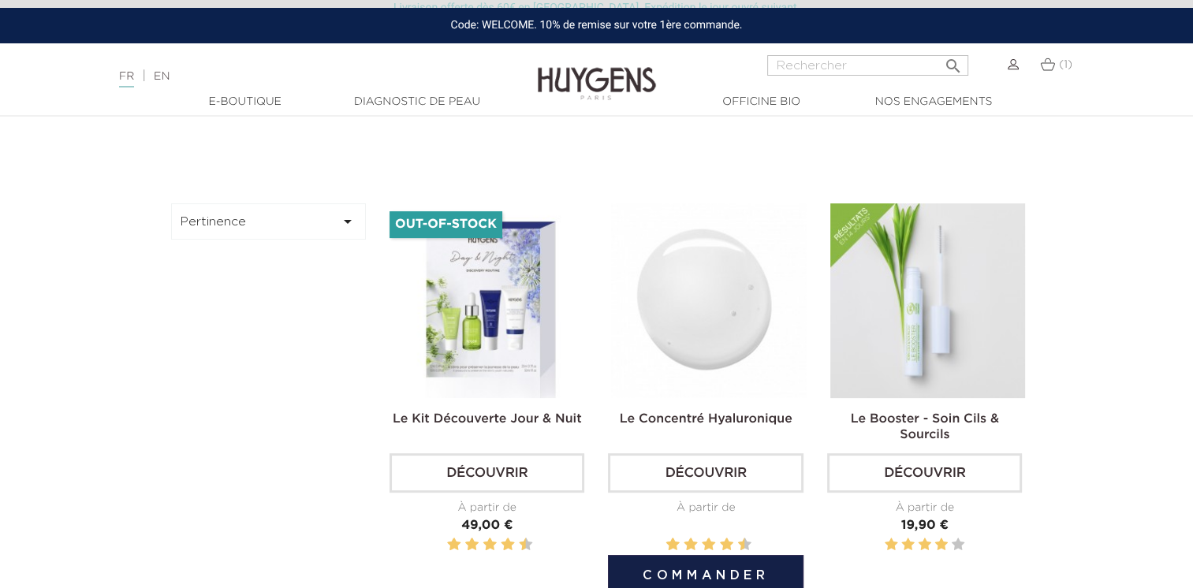
click at [709, 308] on img at bounding box center [708, 300] width 195 height 195
